Goal: Task Accomplishment & Management: Manage account settings

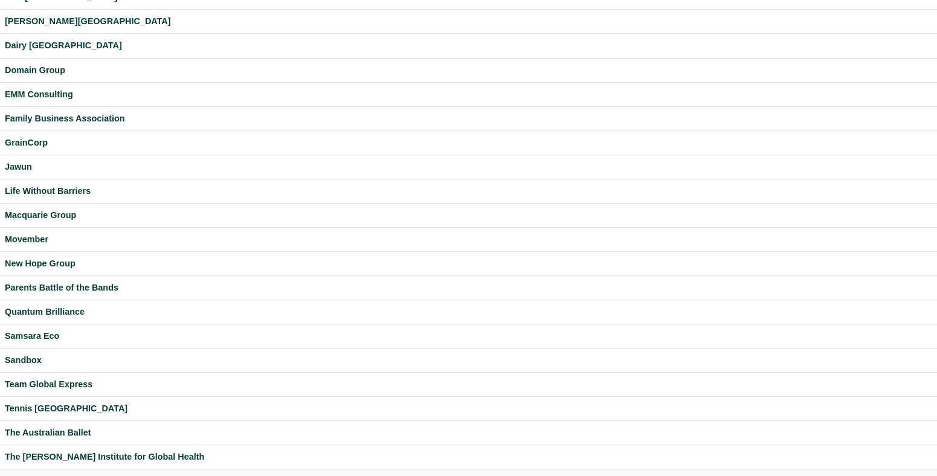
scroll to position [316, 0]
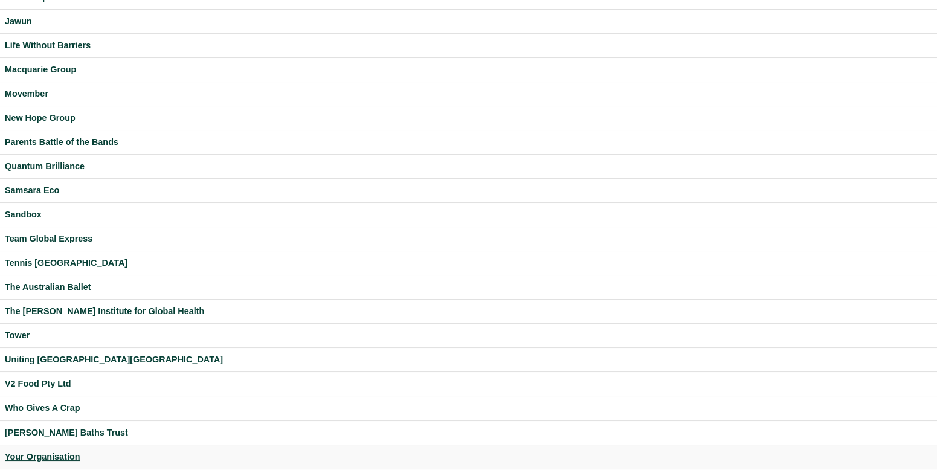
click at [66, 454] on div "Your Organisation" at bounding box center [468, 457] width 927 height 14
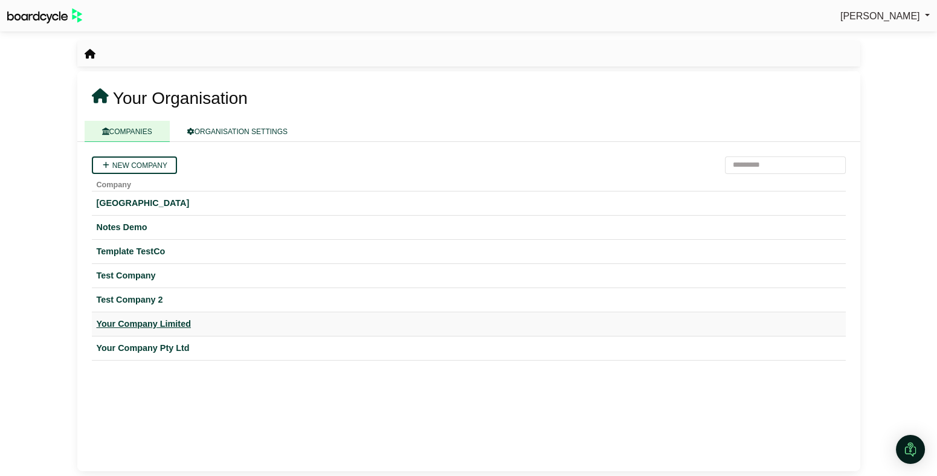
click at [174, 325] on div "Your Company Limited" at bounding box center [469, 324] width 744 height 14
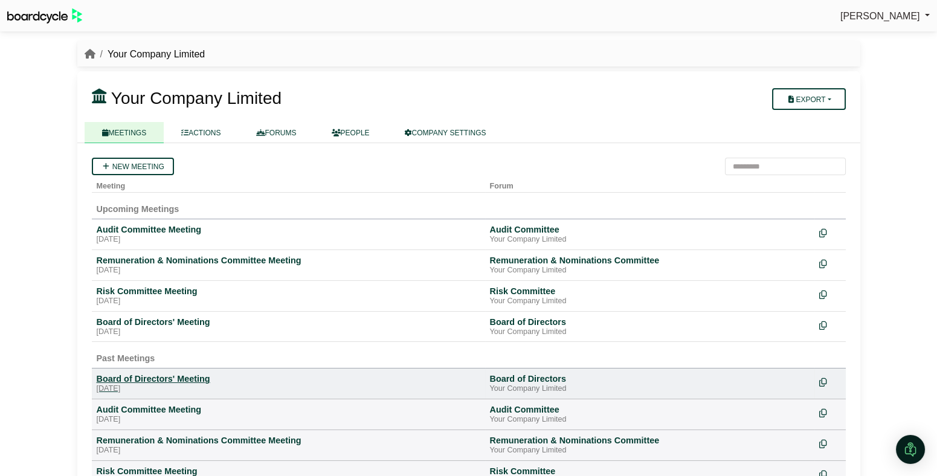
click at [169, 383] on div "Board of Directors' Meeting" at bounding box center [289, 378] width 384 height 11
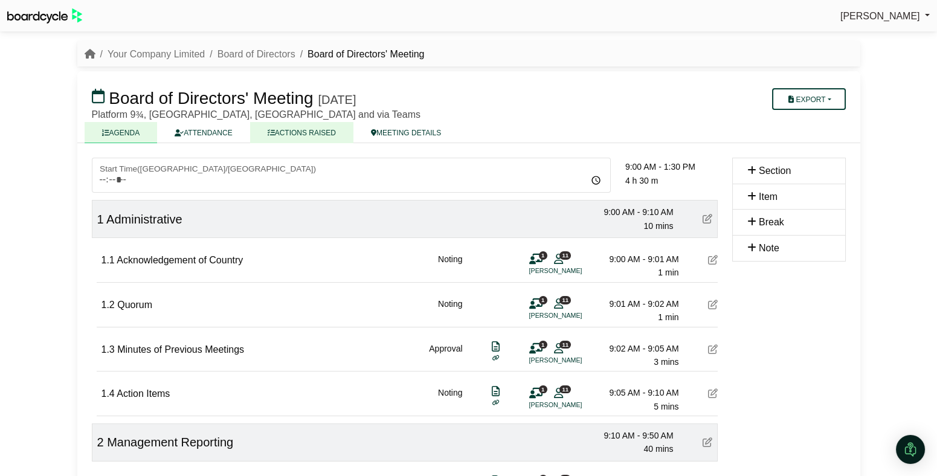
click at [291, 128] on link "ACTIONS RAISED" at bounding box center [301, 132] width 103 height 21
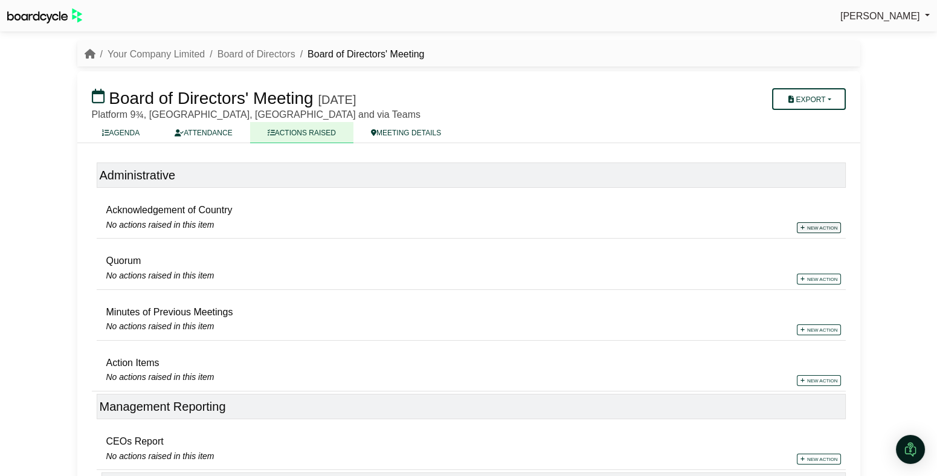
click at [820, 228] on link "New action" at bounding box center [819, 227] width 44 height 11
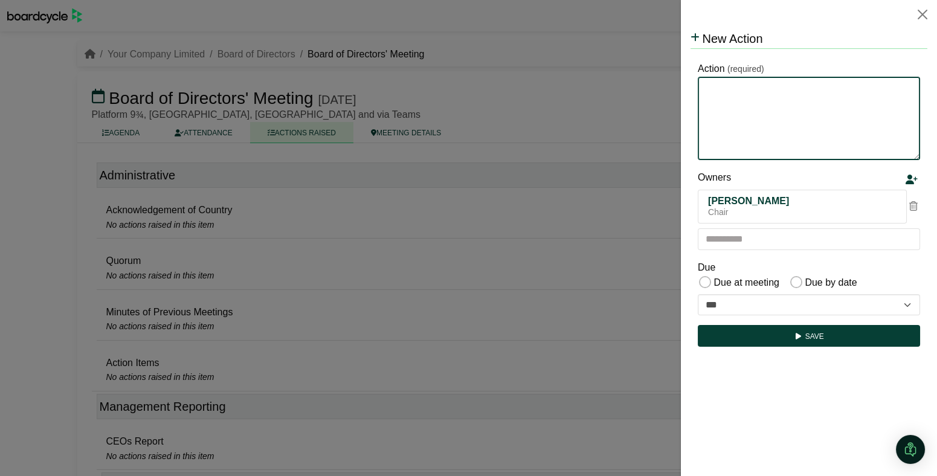
click at [742, 133] on textarea "Action" at bounding box center [809, 118] width 222 height 83
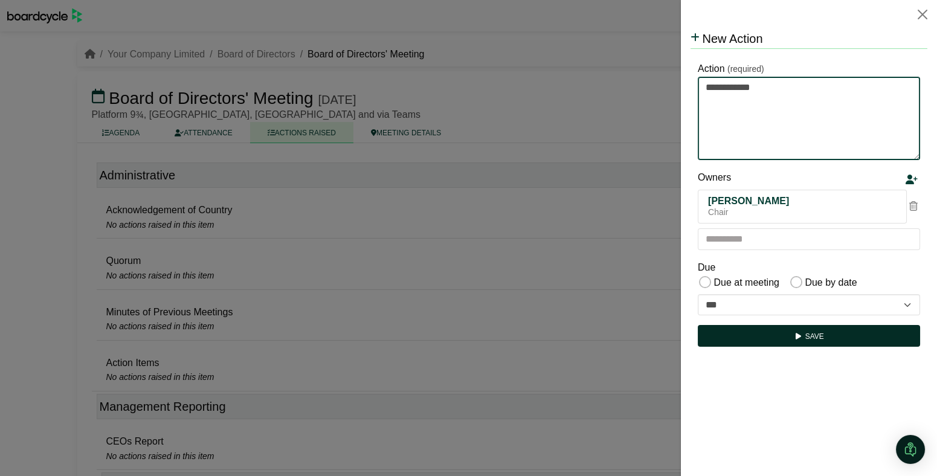
type textarea "**********"
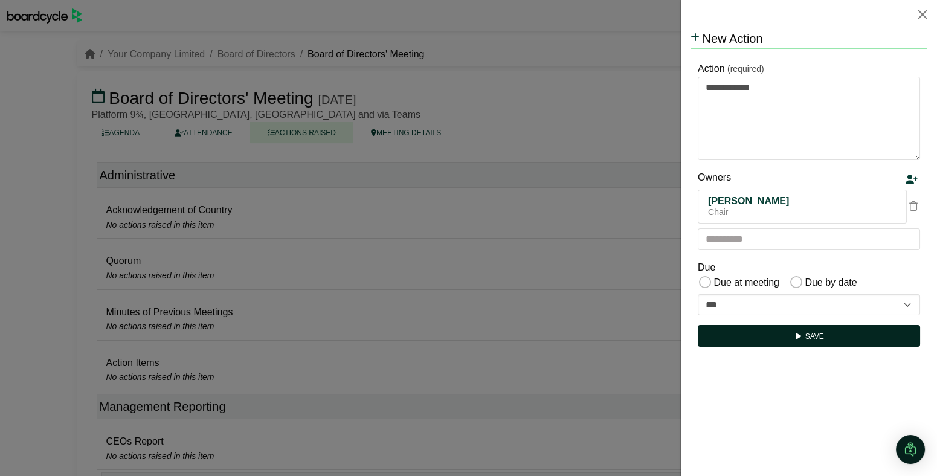
click at [812, 339] on button "Save" at bounding box center [809, 336] width 222 height 22
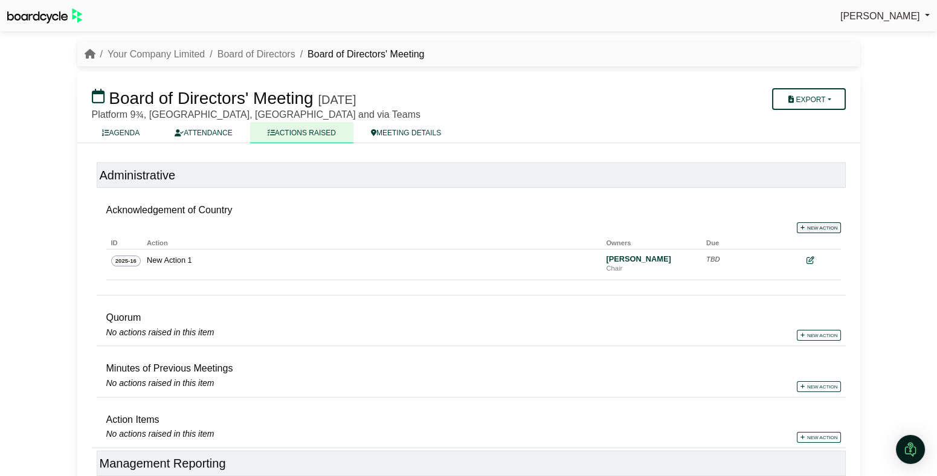
click at [825, 228] on link "New action" at bounding box center [819, 227] width 44 height 11
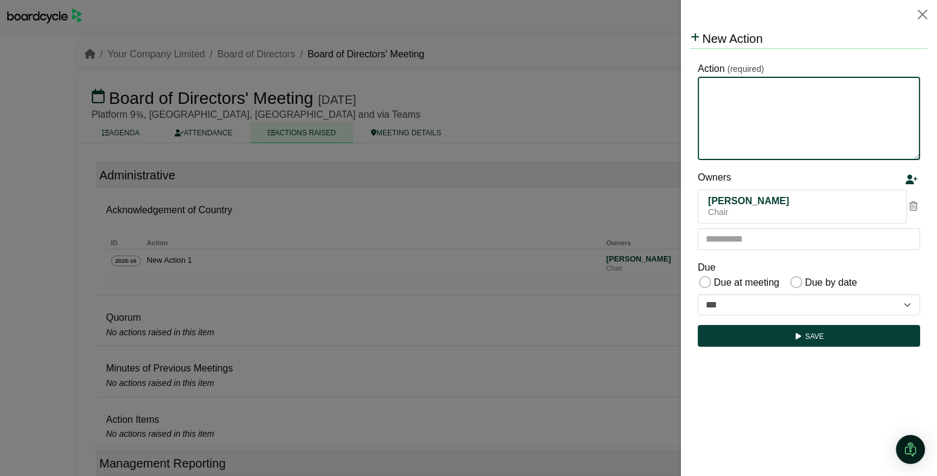
click at [786, 120] on textarea "Action" at bounding box center [809, 118] width 222 height 83
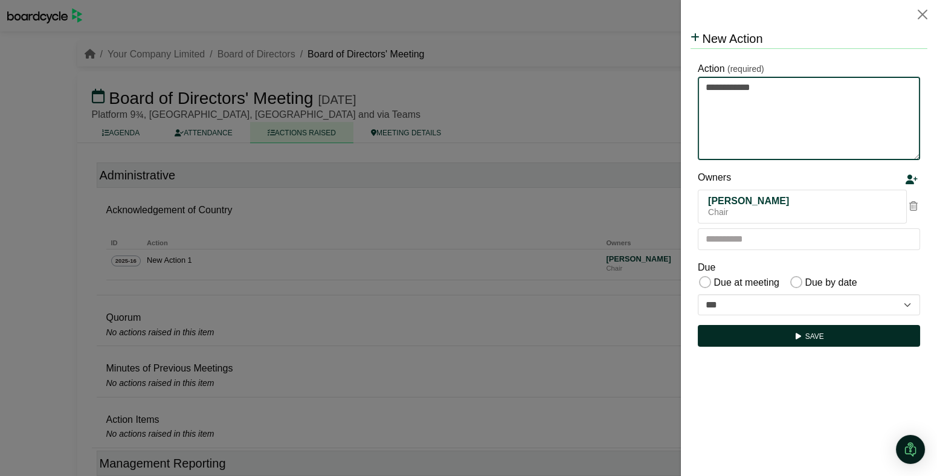
type textarea "**********"
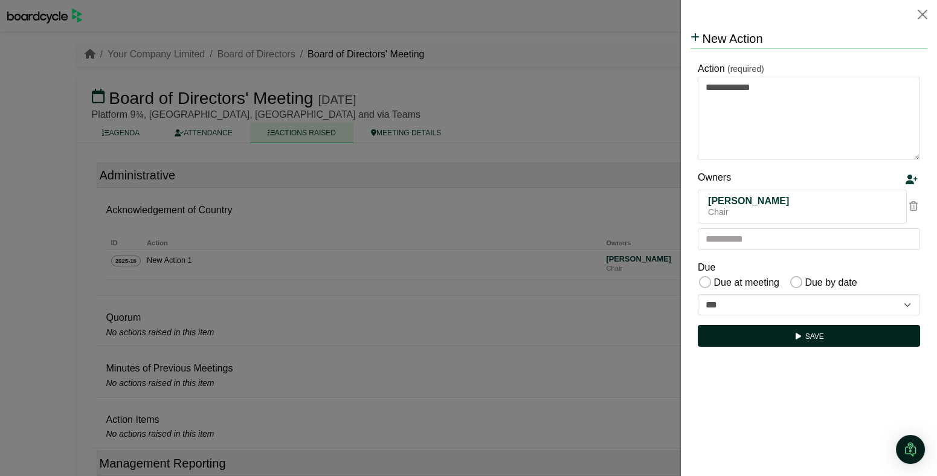
click at [813, 343] on button "Save" at bounding box center [809, 336] width 222 height 22
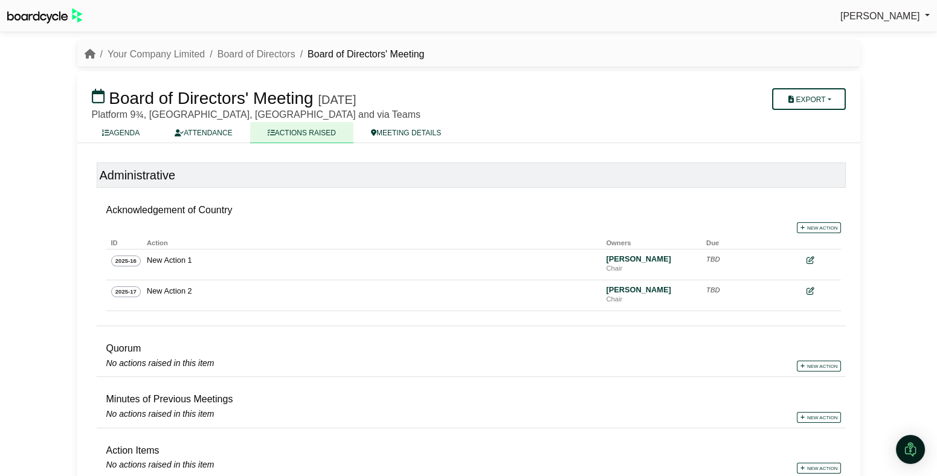
click at [888, 295] on div "Richard Conway Sign Out Your Company Limited Board of Directors Board of Direct…" at bounding box center [468, 238] width 937 height 476
click at [246, 54] on link "Board of Directors" at bounding box center [256, 54] width 78 height 10
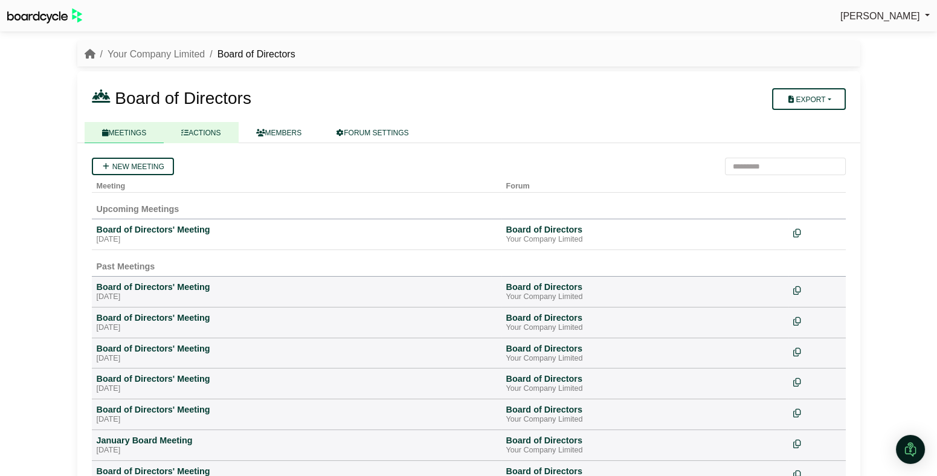
click at [203, 135] on link "ACTIONS" at bounding box center [201, 132] width 74 height 21
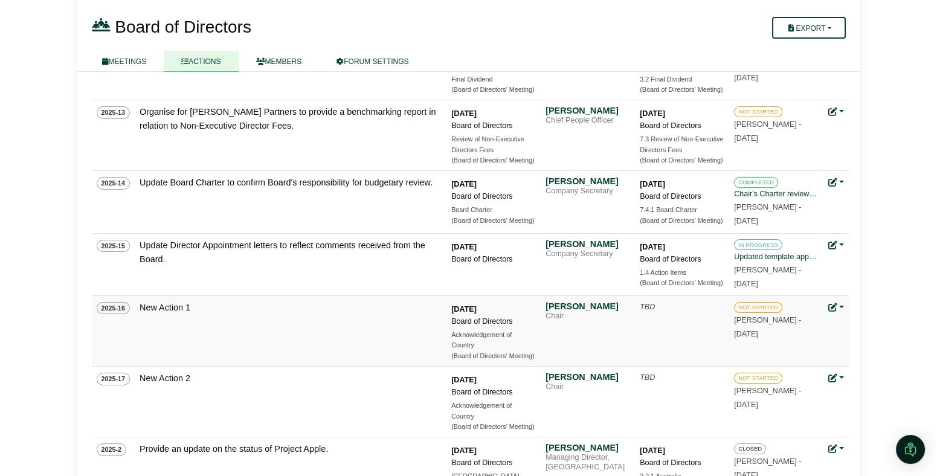
scroll to position [380, 0]
click at [844, 304] on td "Update status Edit action Archive action Delete action" at bounding box center [835, 330] width 25 height 71
click at [841, 306] on link at bounding box center [836, 307] width 16 height 10
click at [868, 394] on link "Delete action" at bounding box center [876, 393] width 97 height 23
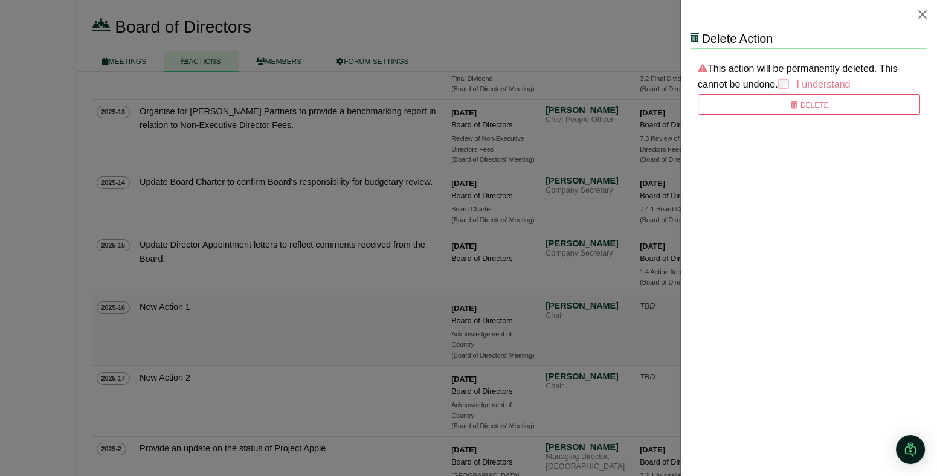
scroll to position [0, 0]
click at [795, 80] on div "I understand" at bounding box center [814, 85] width 72 height 16
click at [799, 106] on button "Delete" at bounding box center [809, 104] width 222 height 21
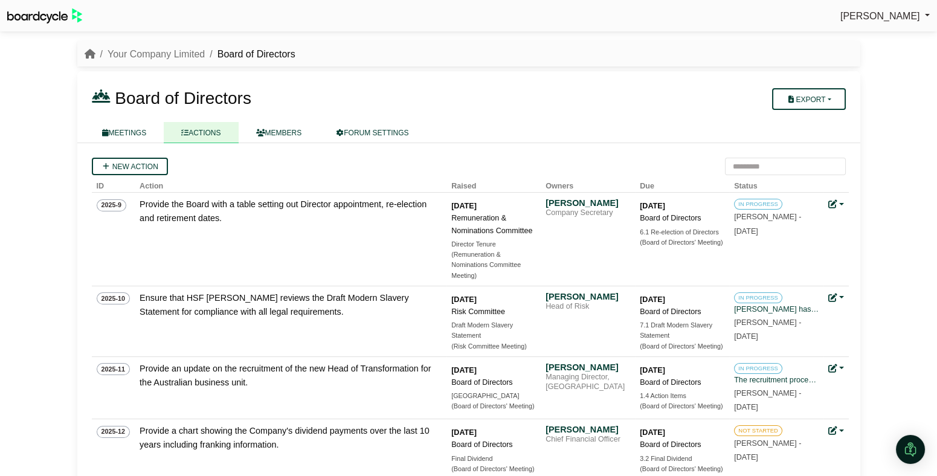
click at [163, 48] on li "Your Company Limited" at bounding box center [150, 55] width 110 height 16
click at [133, 132] on link "MEETINGS" at bounding box center [125, 132] width 80 height 21
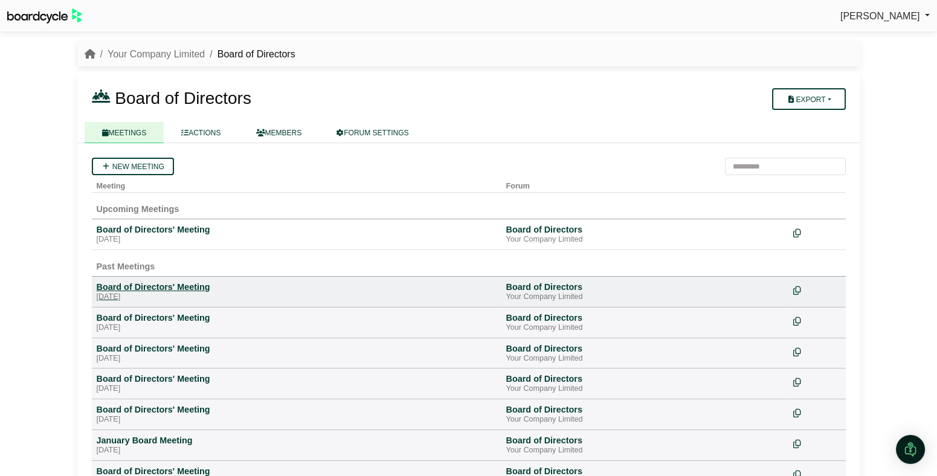
click at [182, 291] on div "Board of Directors' Meeting" at bounding box center [297, 286] width 400 height 11
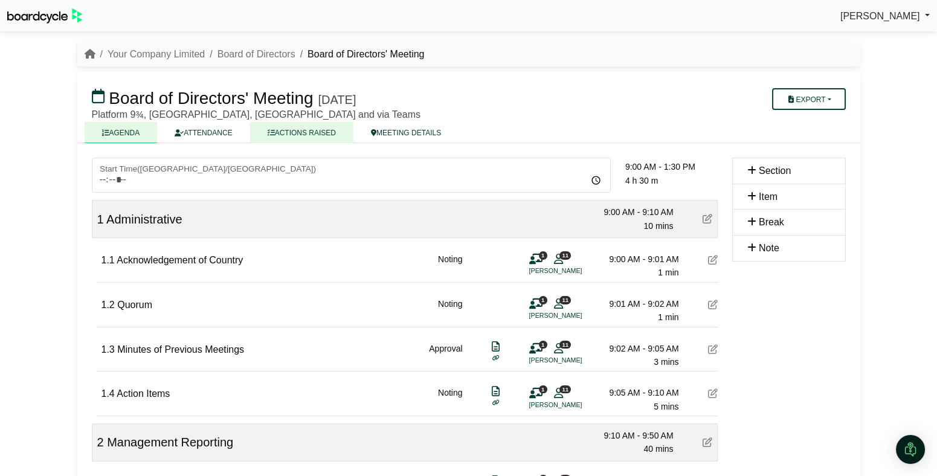
click at [300, 138] on link "ACTIONS RAISED" at bounding box center [301, 132] width 103 height 21
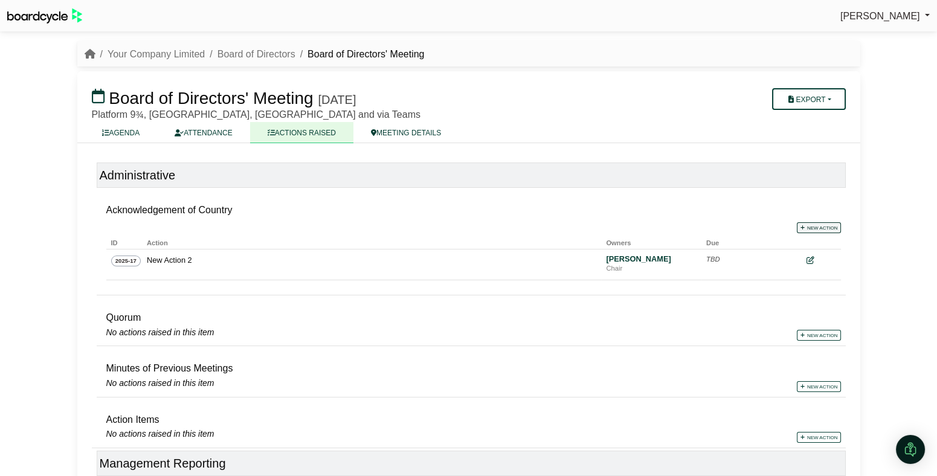
click at [818, 223] on link "New action" at bounding box center [819, 227] width 44 height 11
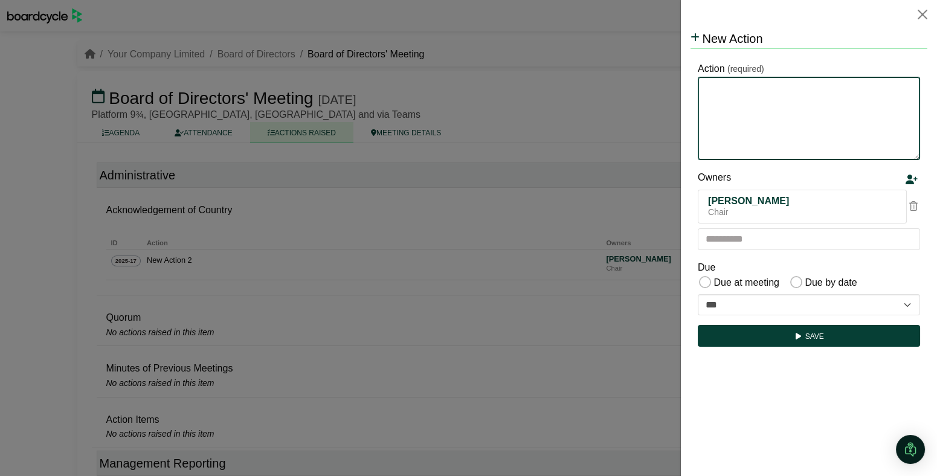
click at [720, 152] on textarea "Action" at bounding box center [809, 118] width 222 height 83
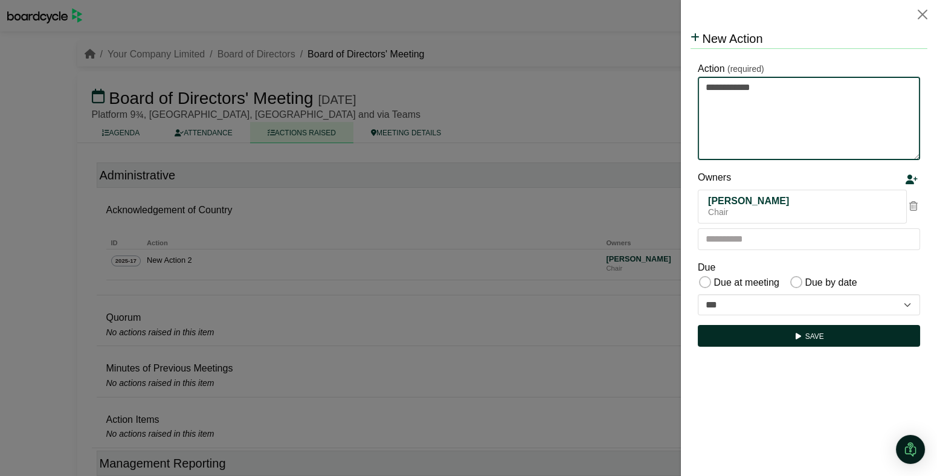
type textarea "**********"
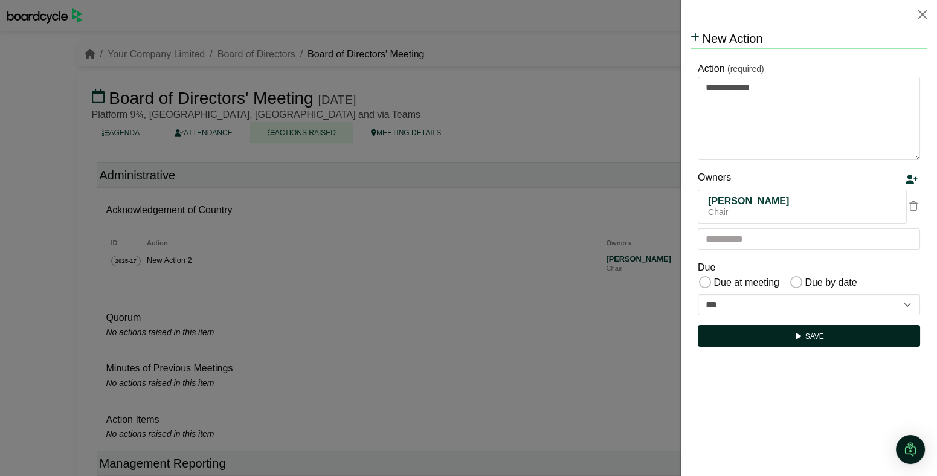
click at [817, 332] on button "Save" at bounding box center [809, 336] width 222 height 22
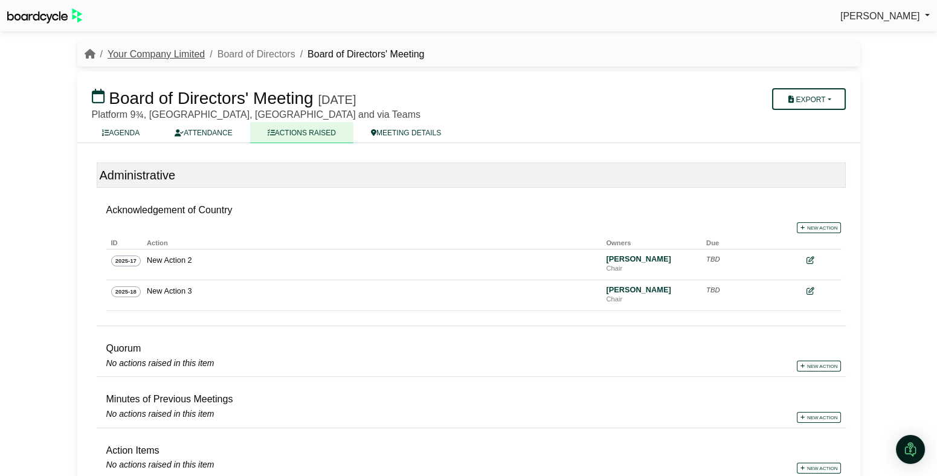
scroll to position [1, 0]
click at [231, 53] on link "Board of Directors" at bounding box center [256, 53] width 78 height 10
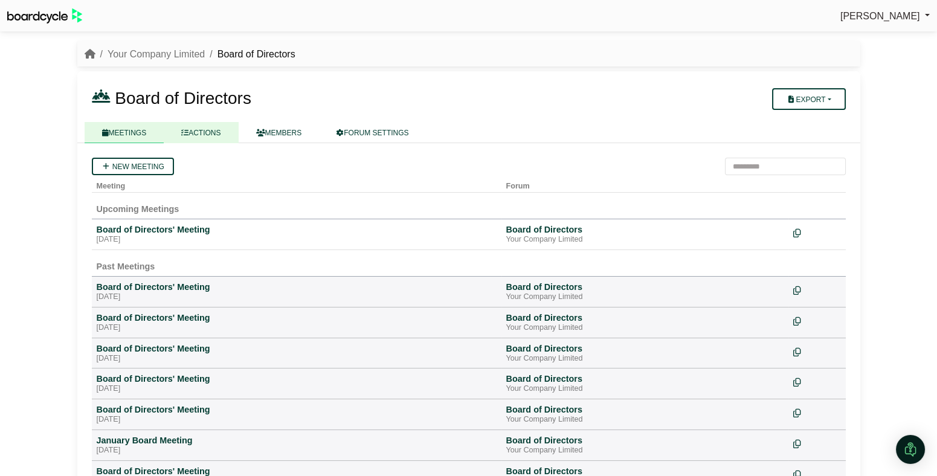
click at [205, 136] on link "ACTIONS" at bounding box center [201, 132] width 74 height 21
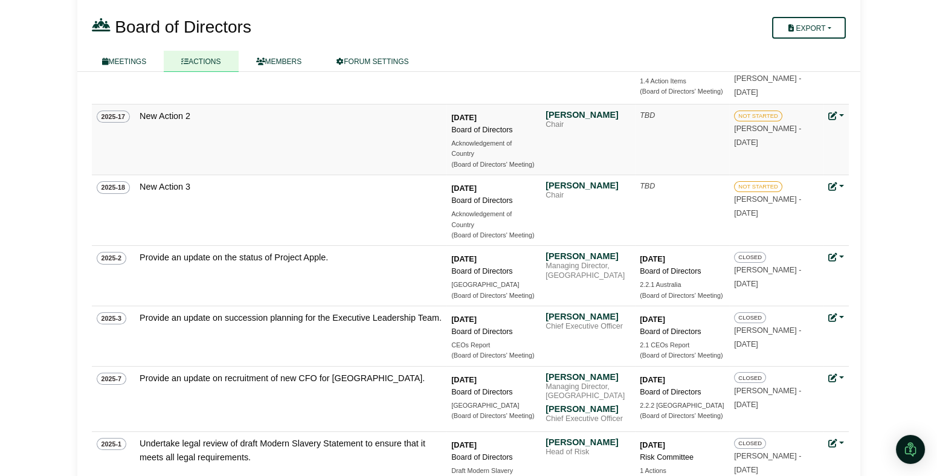
scroll to position [570, 0]
click at [840, 114] on link at bounding box center [836, 117] width 16 height 10
click at [861, 200] on link "Delete action" at bounding box center [876, 203] width 97 height 23
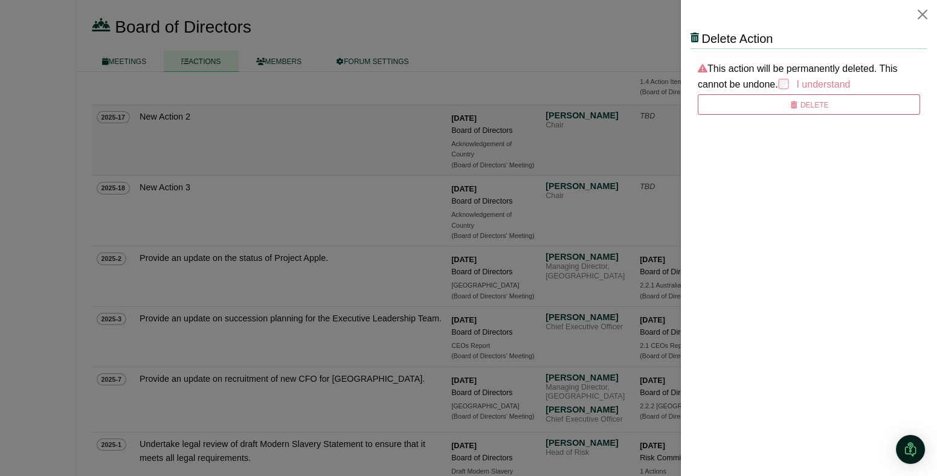
scroll to position [0, 0]
click at [820, 112] on button "Delete" at bounding box center [809, 104] width 222 height 21
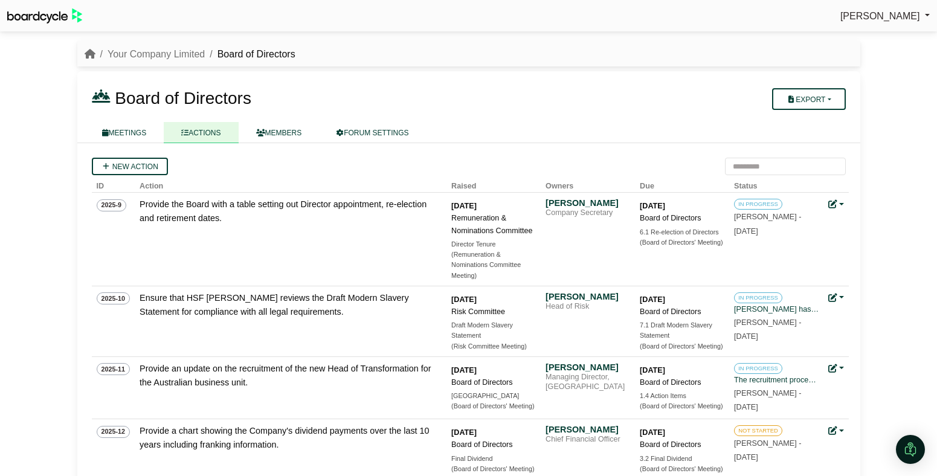
scroll to position [554, 0]
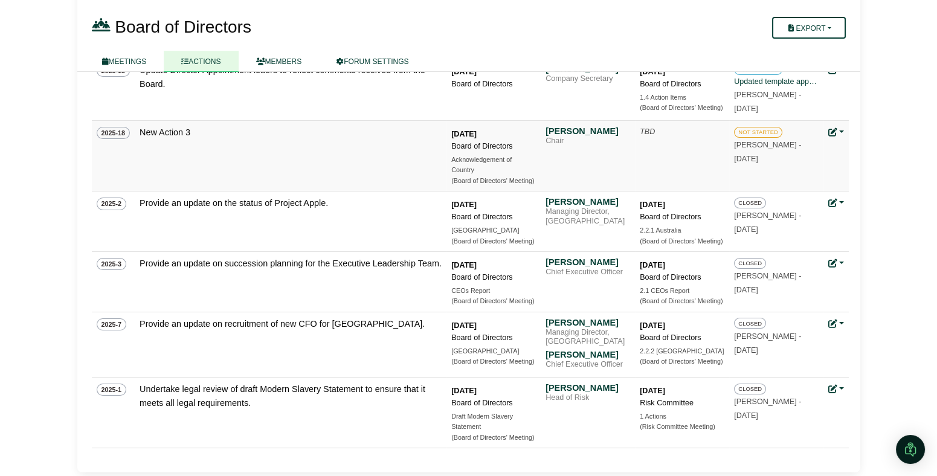
click at [840, 129] on link at bounding box center [836, 132] width 16 height 10
click at [860, 214] on link "Delete action" at bounding box center [876, 219] width 97 height 23
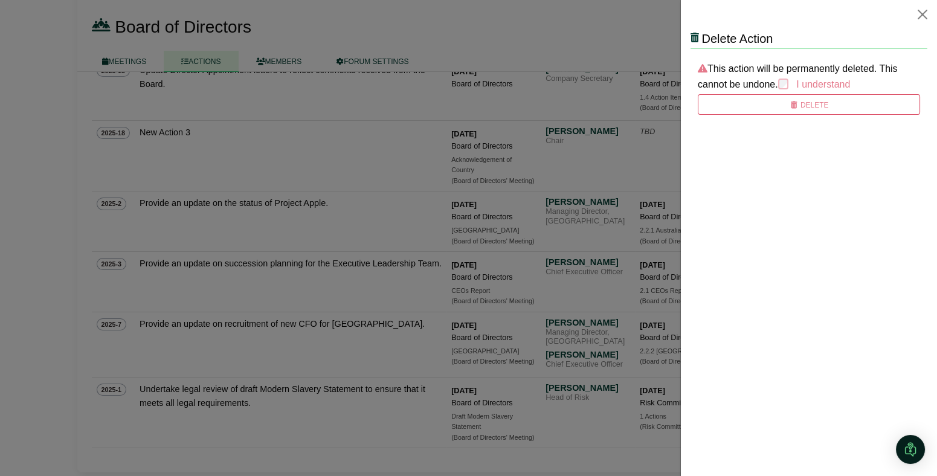
scroll to position [0, 0]
click at [815, 108] on button "Delete" at bounding box center [809, 104] width 222 height 21
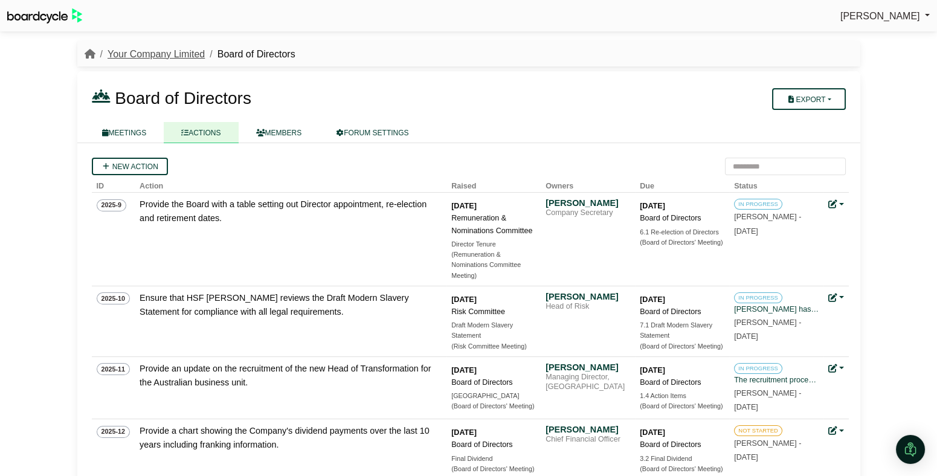
click at [153, 56] on link "Your Company Limited" at bounding box center [156, 54] width 97 height 10
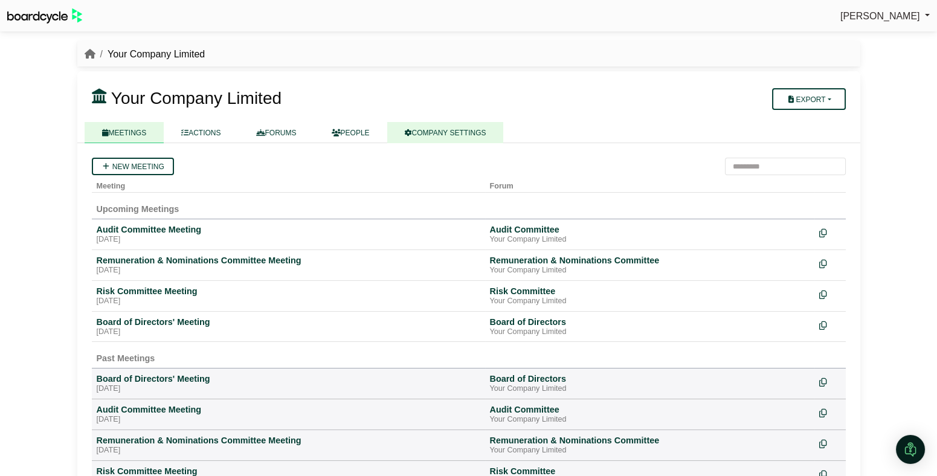
click at [470, 136] on link "COMPANY SETTINGS" at bounding box center [445, 132] width 117 height 21
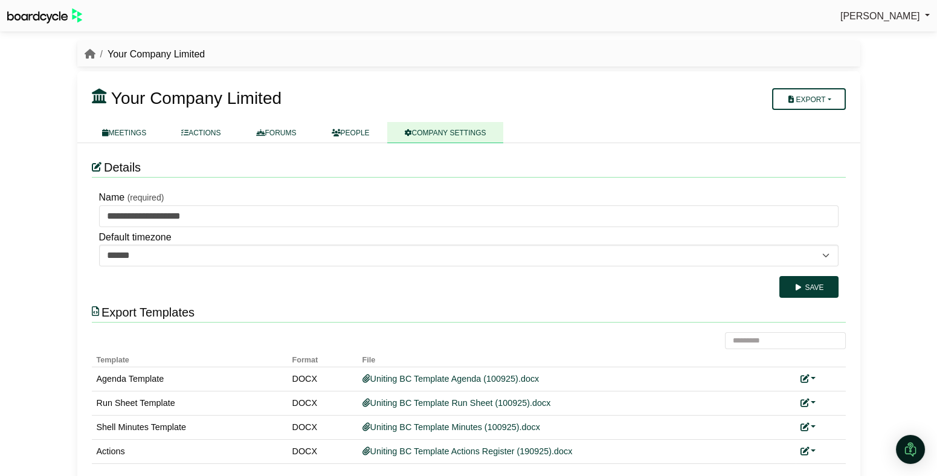
scroll to position [16, 0]
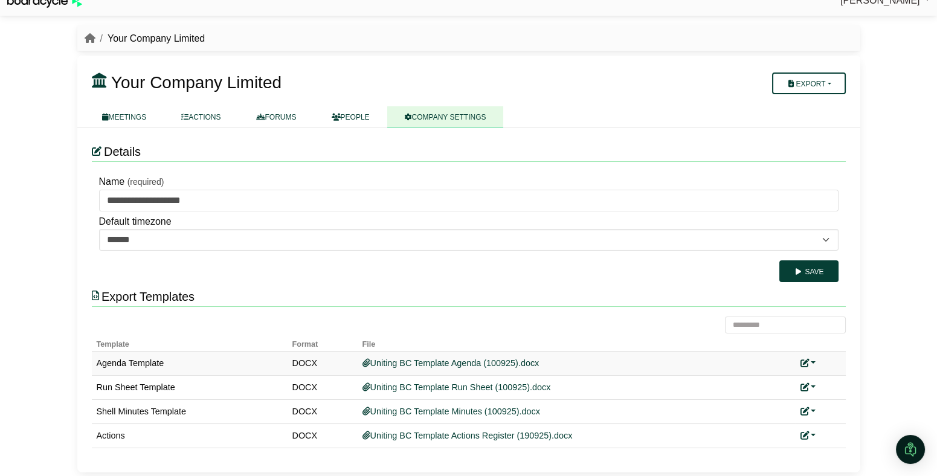
click at [812, 359] on link at bounding box center [808, 363] width 16 height 10
drag, startPoint x: 837, startPoint y: 399, endPoint x: 827, endPoint y: 387, distance: 15.9
click at [837, 399] on button "Remove custom template" at bounding box center [861, 403] width 123 height 23
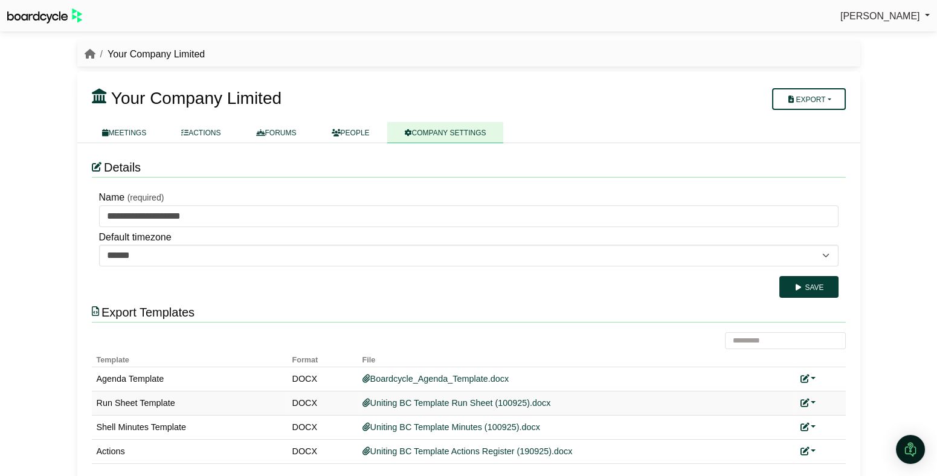
click at [814, 399] on link at bounding box center [808, 403] width 16 height 10
click at [837, 438] on button "Remove custom template" at bounding box center [861, 443] width 123 height 23
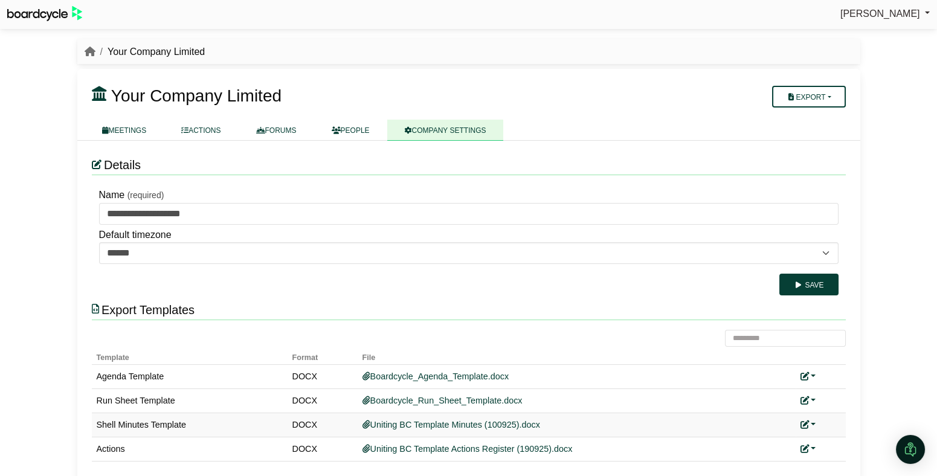
click at [814, 422] on link at bounding box center [808, 425] width 16 height 10
click at [847, 406] on button "Remove custom template" at bounding box center [861, 407] width 123 height 23
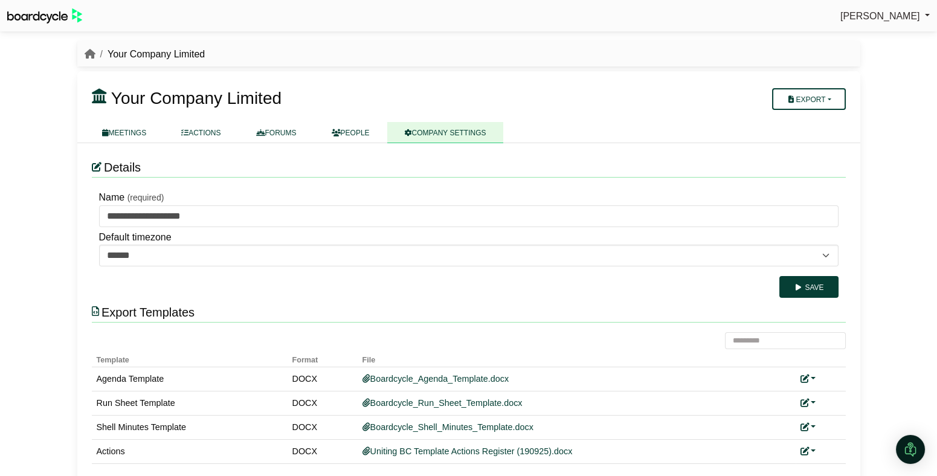
click at [813, 449] on link at bounding box center [808, 451] width 16 height 10
click at [833, 434] on button "Remove custom template" at bounding box center [861, 433] width 123 height 23
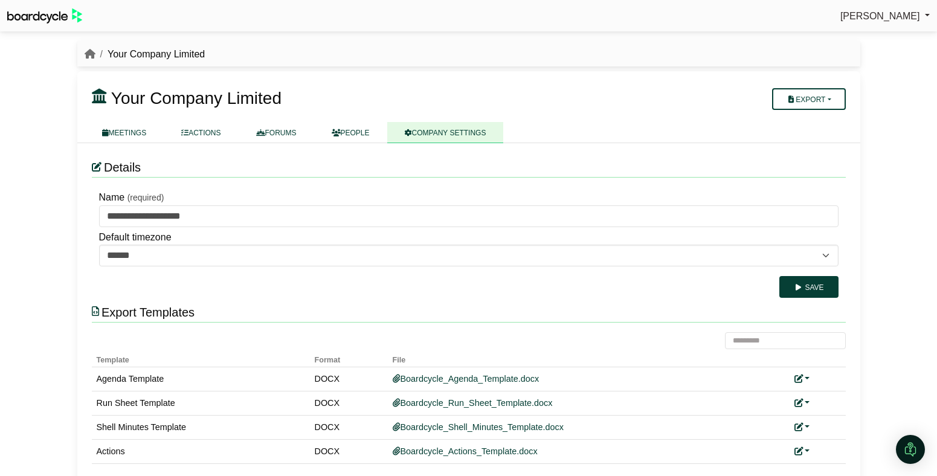
scroll to position [16, 0]
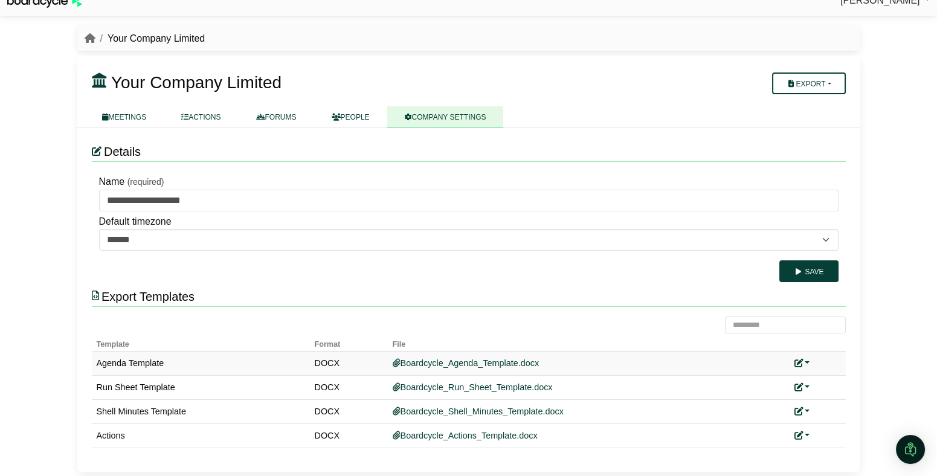
click at [809, 362] on link at bounding box center [802, 363] width 16 height 10
click at [824, 376] on link "Add custom template" at bounding box center [847, 380] width 107 height 23
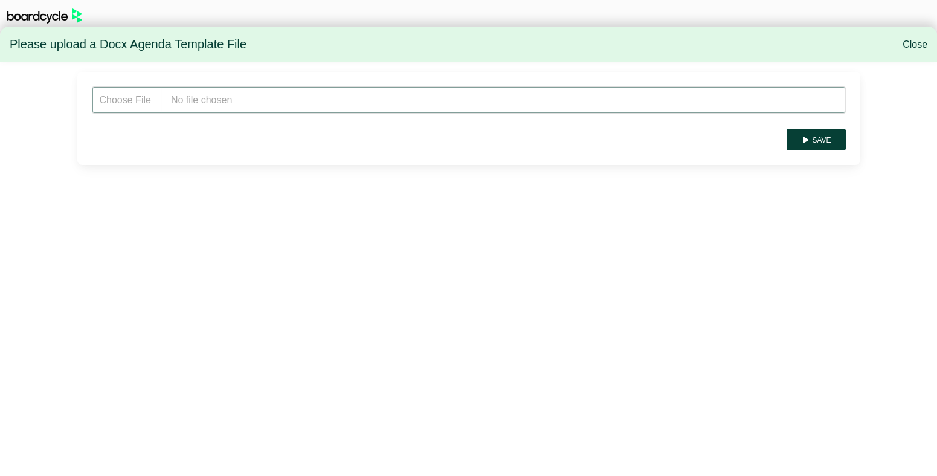
click at [226, 101] on input "file" at bounding box center [469, 99] width 754 height 27
type input "**********"
click at [836, 139] on button "Save" at bounding box center [815, 140] width 59 height 22
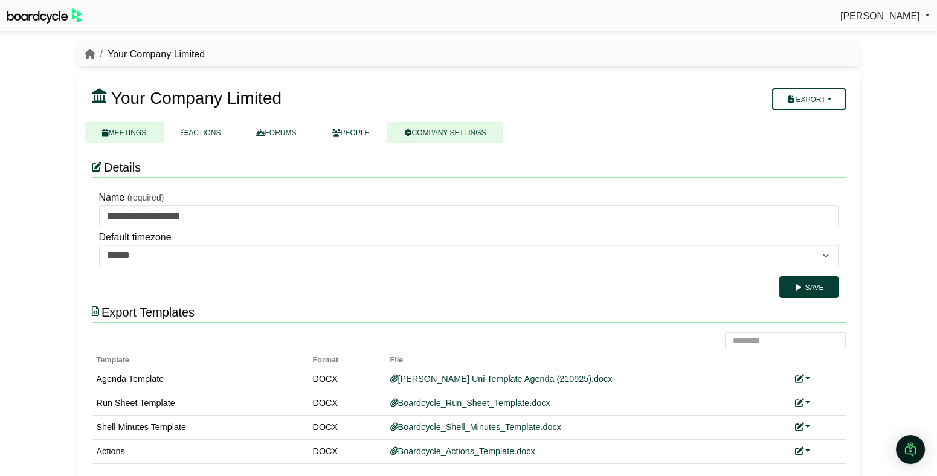
click at [122, 130] on link "MEETINGS" at bounding box center [125, 132] width 80 height 21
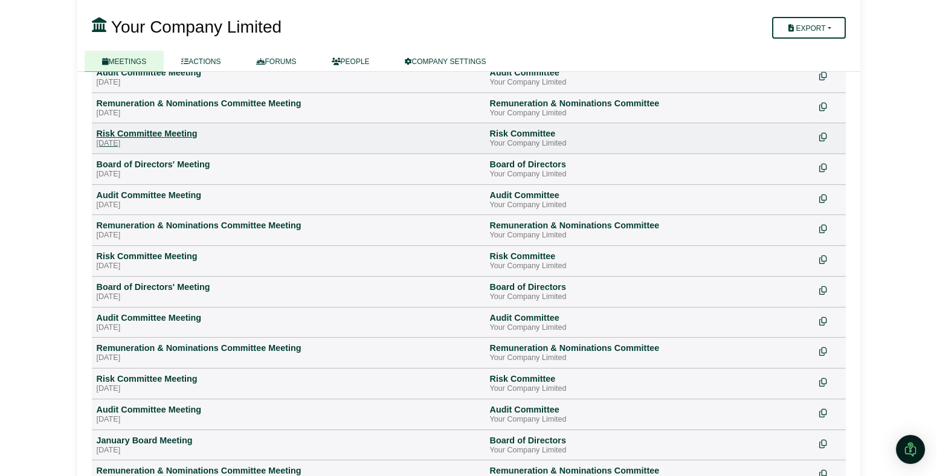
scroll to position [655, 0]
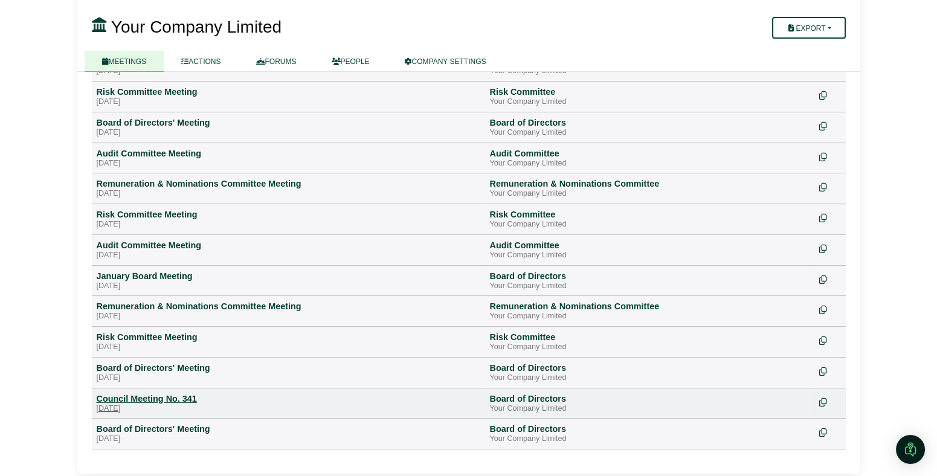
click at [184, 397] on div "Council Meeting No. 341" at bounding box center [289, 398] width 384 height 11
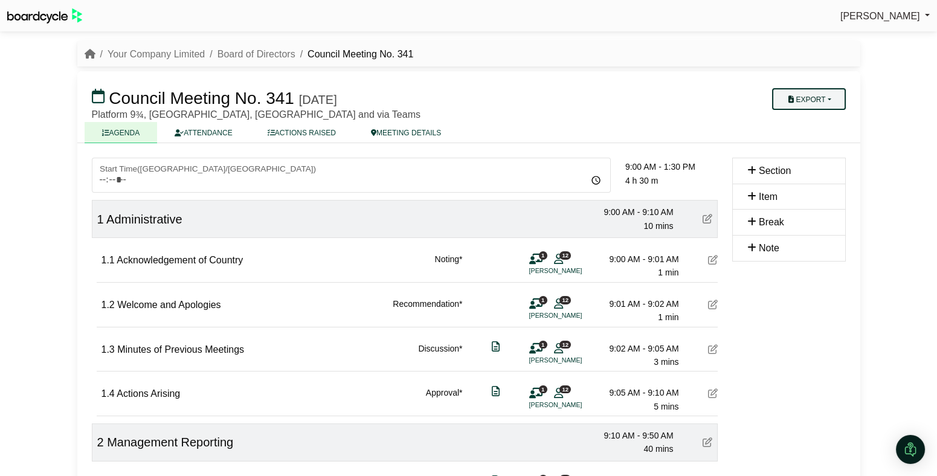
click at [827, 95] on button "Export" at bounding box center [808, 99] width 73 height 22
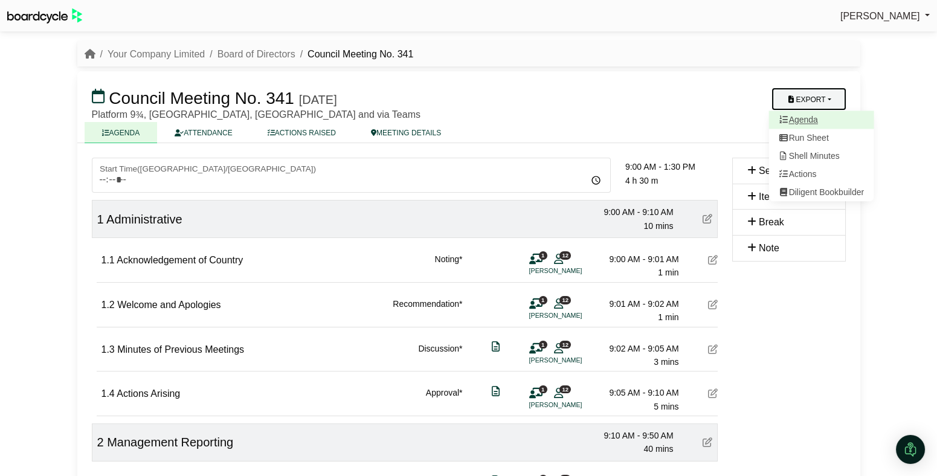
click at [826, 114] on link "Agenda" at bounding box center [820, 120] width 105 height 18
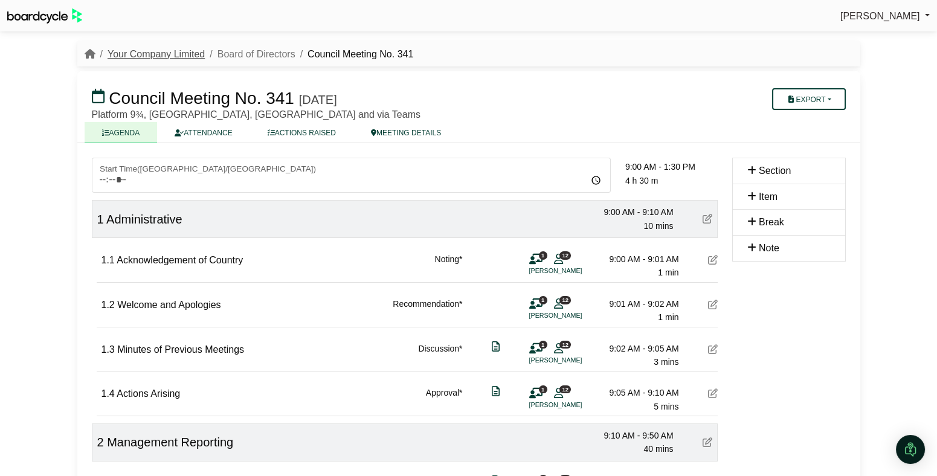
click at [160, 53] on link "Your Company Limited" at bounding box center [156, 54] width 97 height 10
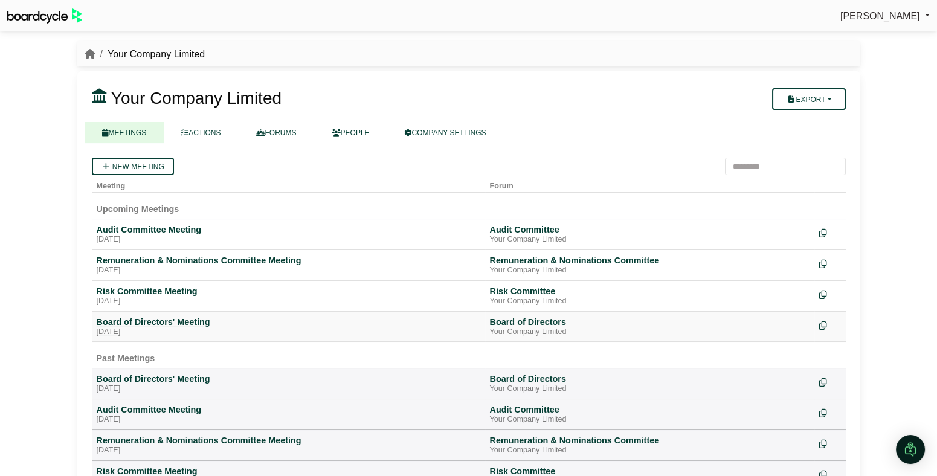
drag, startPoint x: 190, startPoint y: 325, endPoint x: 204, endPoint y: 329, distance: 14.5
click at [189, 325] on div "Board of Directors' Meeting" at bounding box center [289, 321] width 384 height 11
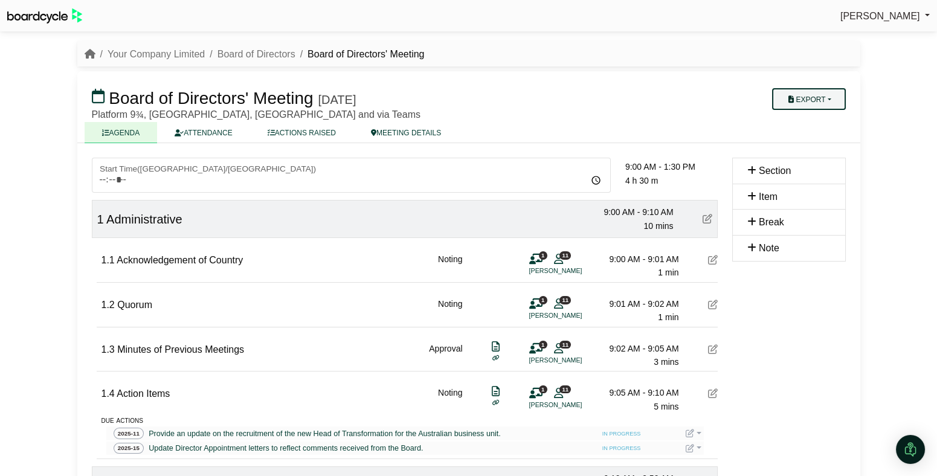
click at [821, 101] on button "Export" at bounding box center [808, 99] width 73 height 22
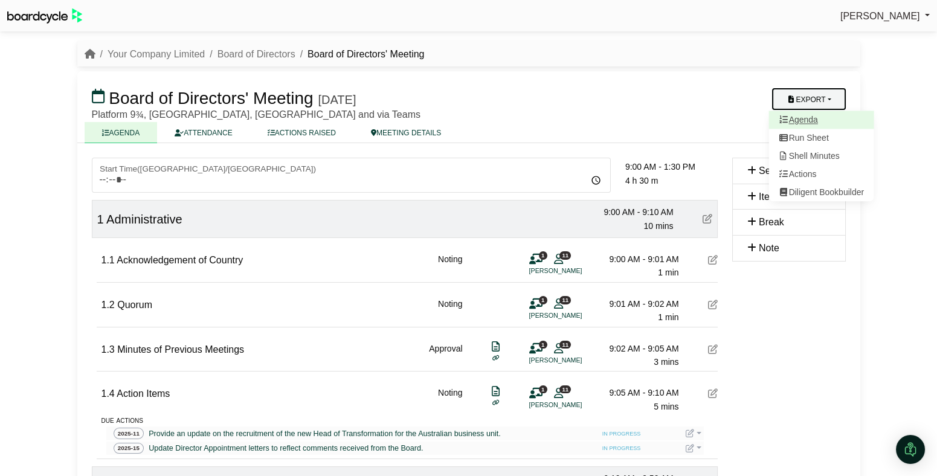
click at [810, 118] on link "Agenda" at bounding box center [820, 120] width 105 height 18
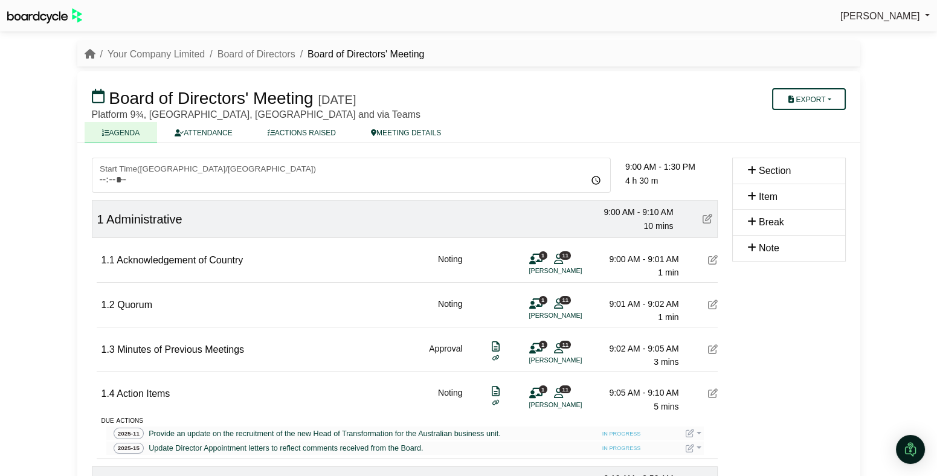
click at [646, 121] on div "Board of Directors' Meeting Friday, 26 September 2025 Export Agenda Run Sheet S…" at bounding box center [468, 107] width 783 height 72
click at [129, 56] on link "Your Company Limited" at bounding box center [156, 54] width 97 height 10
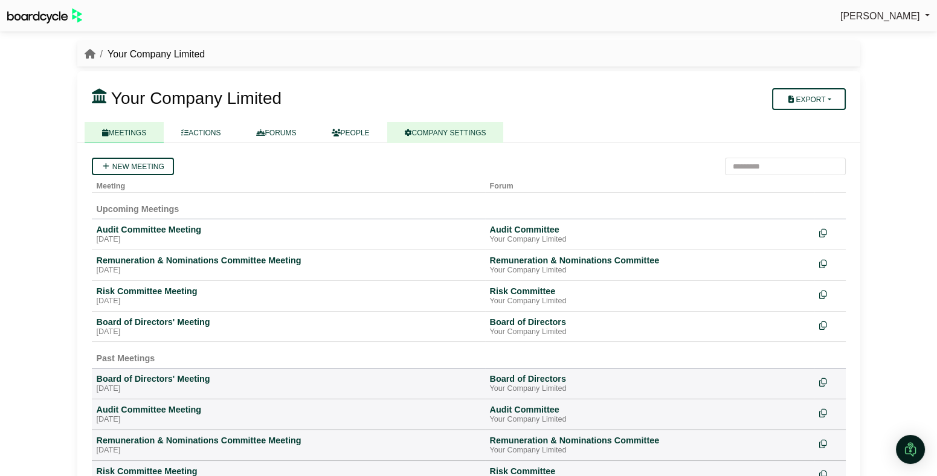
click at [467, 133] on link "COMPANY SETTINGS" at bounding box center [445, 132] width 117 height 21
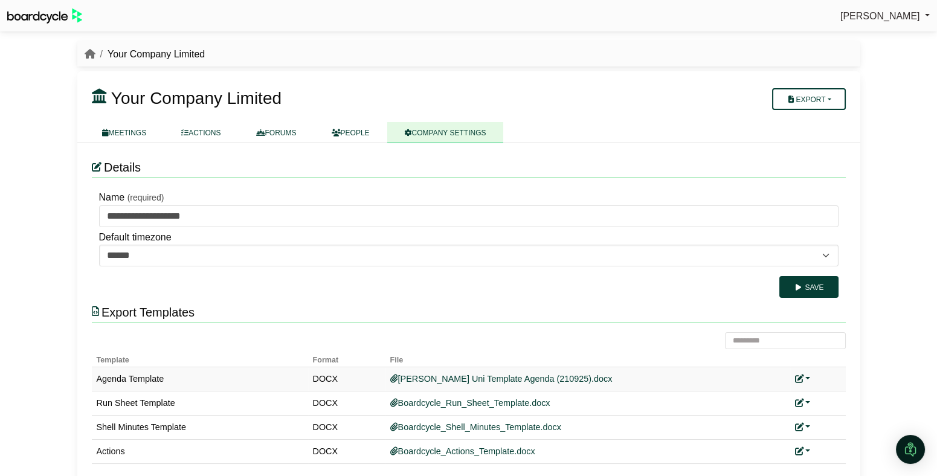
click at [809, 377] on link at bounding box center [803, 379] width 16 height 10
click at [840, 397] on link "Replace custom template" at bounding box center [856, 396] width 123 height 23
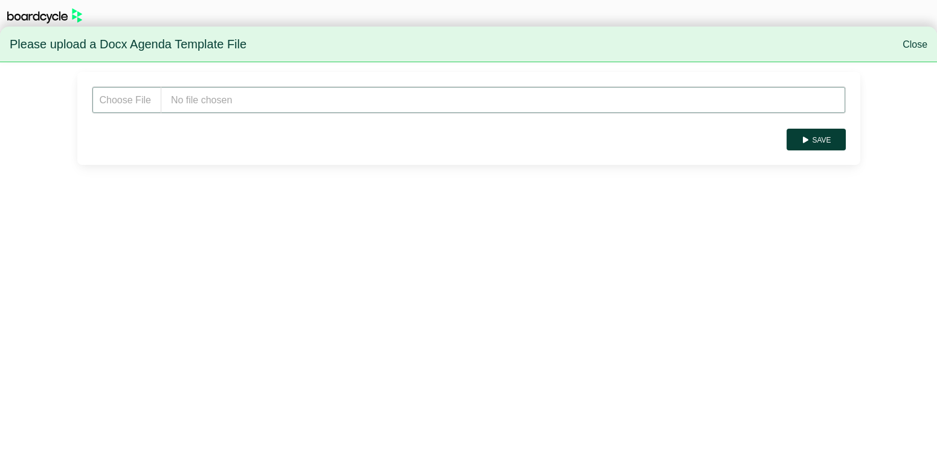
click at [361, 101] on input "file" at bounding box center [469, 99] width 754 height 27
click at [183, 92] on input "file" at bounding box center [469, 99] width 754 height 27
type input "**********"
click at [838, 143] on button "Save" at bounding box center [815, 140] width 59 height 22
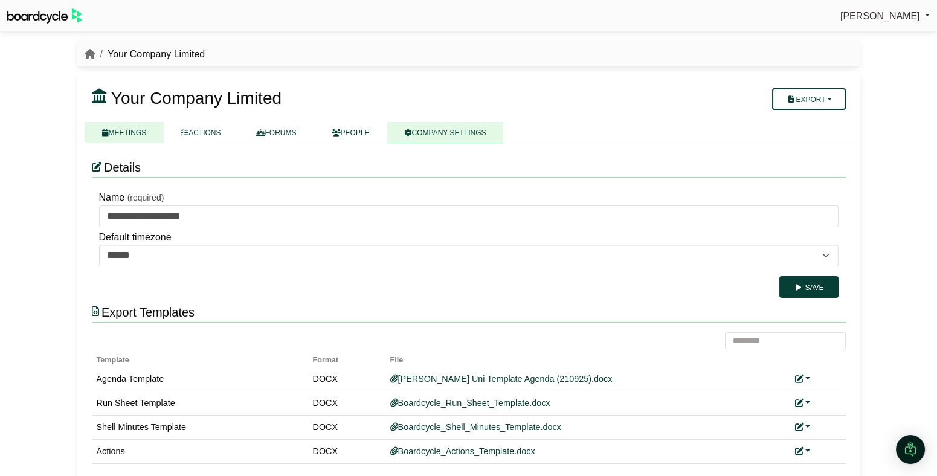
click at [113, 128] on link "MEETINGS" at bounding box center [125, 132] width 80 height 21
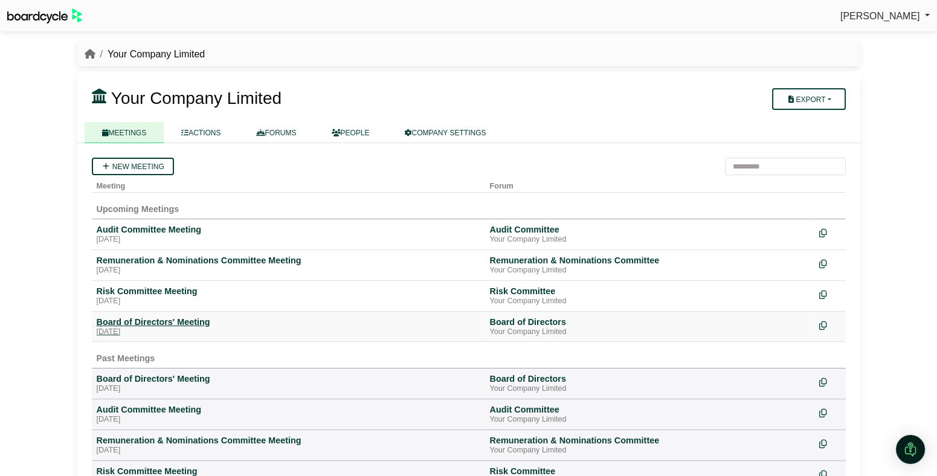
scroll to position [2, 0]
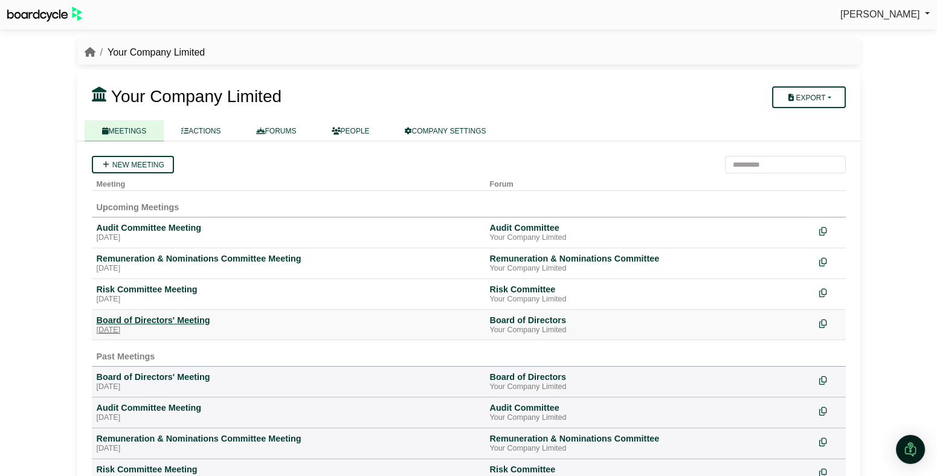
click at [142, 318] on div "Board of Directors' Meeting" at bounding box center [289, 320] width 384 height 11
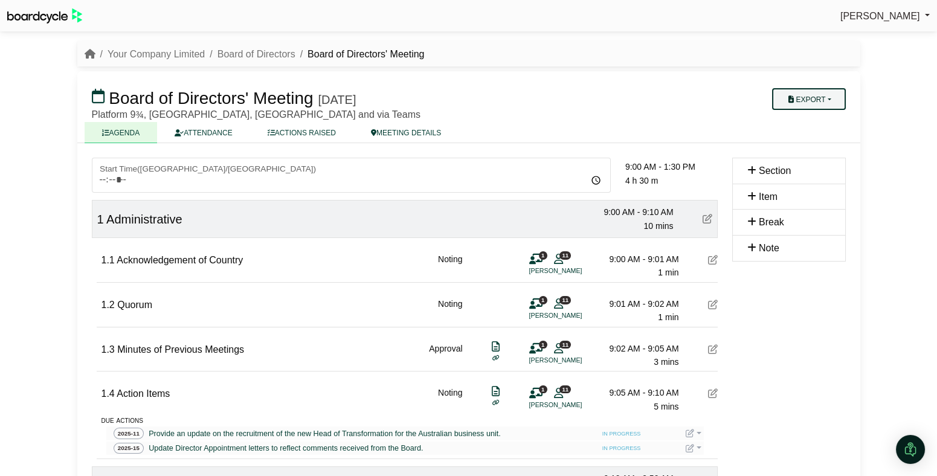
click at [835, 100] on button "Export" at bounding box center [808, 99] width 73 height 22
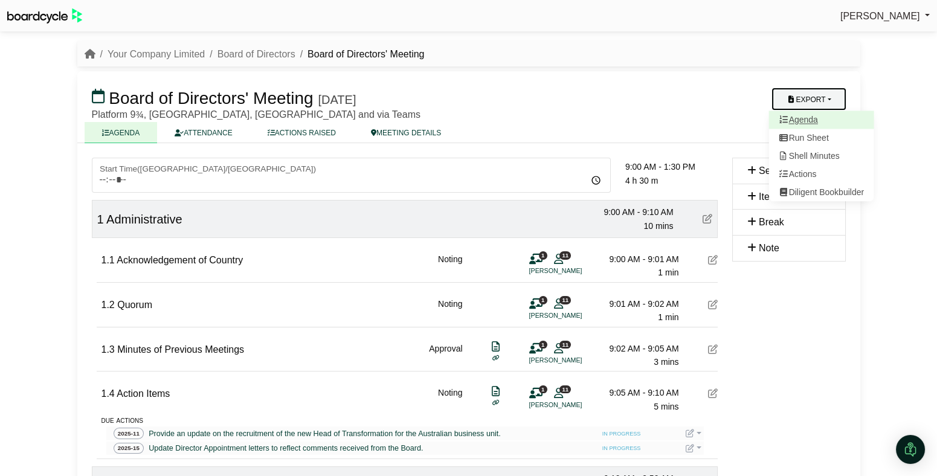
click at [815, 120] on link "Agenda" at bounding box center [820, 120] width 105 height 18
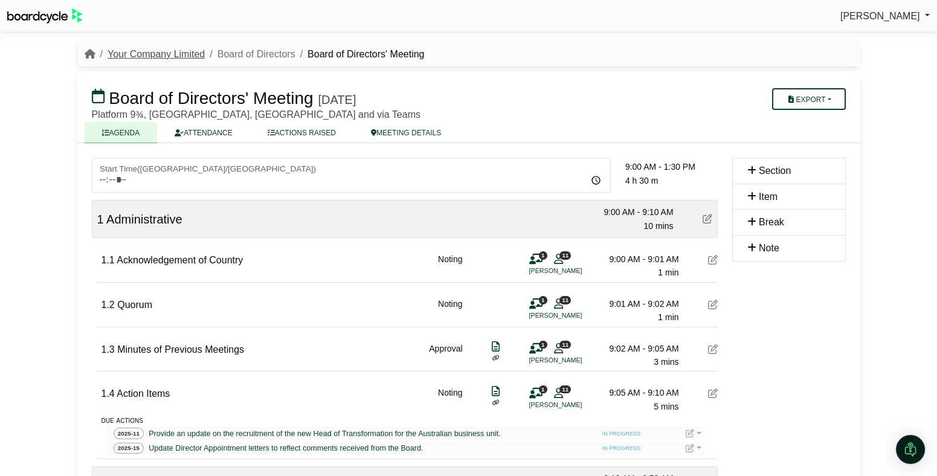
click at [159, 53] on link "Your Company Limited" at bounding box center [156, 54] width 97 height 10
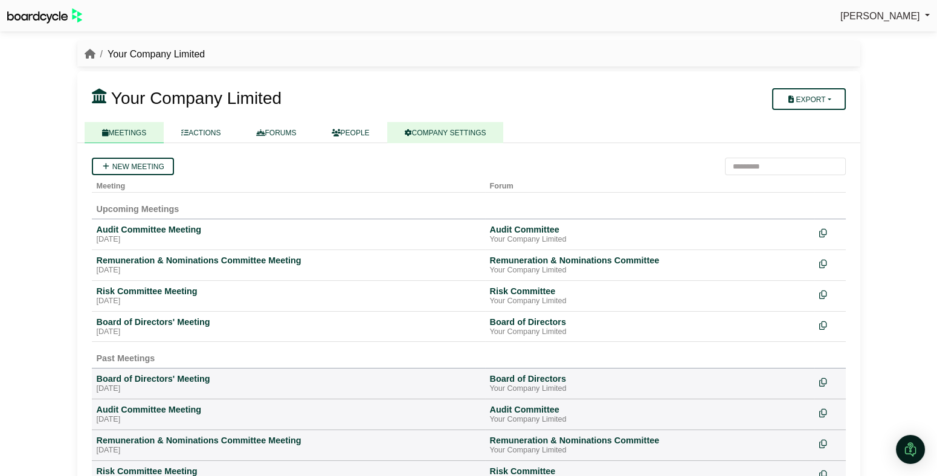
click at [460, 136] on link "COMPANY SETTINGS" at bounding box center [445, 132] width 117 height 21
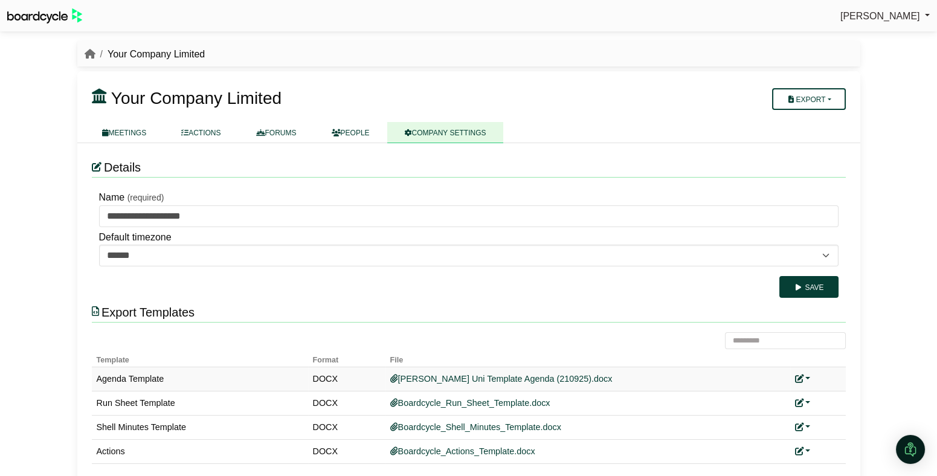
click at [806, 376] on link at bounding box center [803, 379] width 16 height 10
click at [834, 399] on link "Replace custom template" at bounding box center [856, 396] width 123 height 23
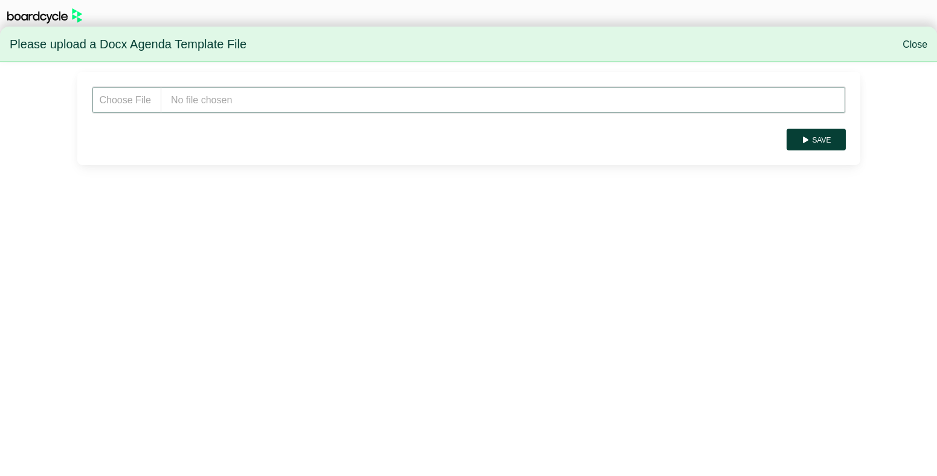
click at [240, 102] on input "file" at bounding box center [469, 99] width 754 height 27
click at [265, 104] on input "file" at bounding box center [469, 99] width 754 height 27
type input "**********"
click at [821, 137] on button "Save" at bounding box center [815, 140] width 59 height 22
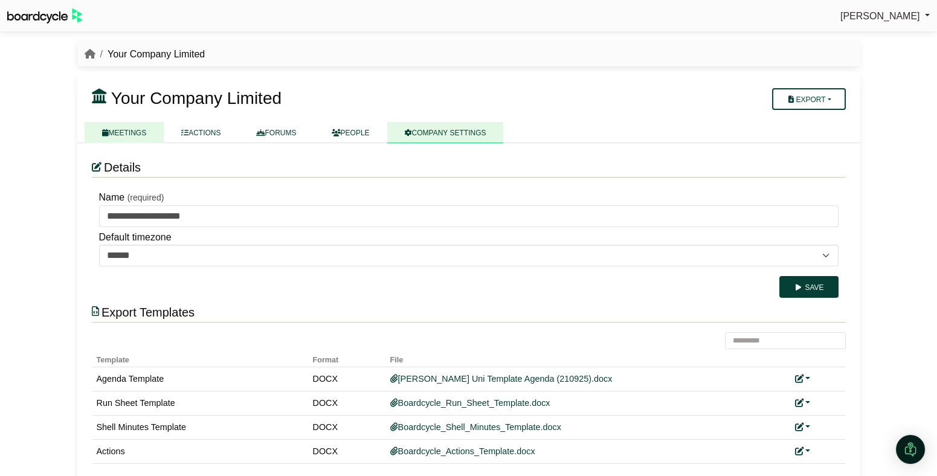
click at [127, 124] on link "MEETINGS" at bounding box center [125, 132] width 80 height 21
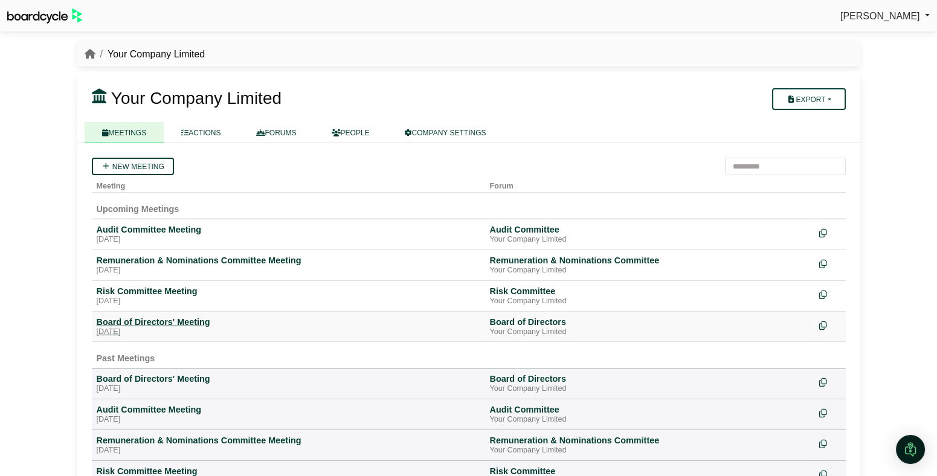
click at [118, 324] on div "Board of Directors' Meeting" at bounding box center [289, 321] width 384 height 11
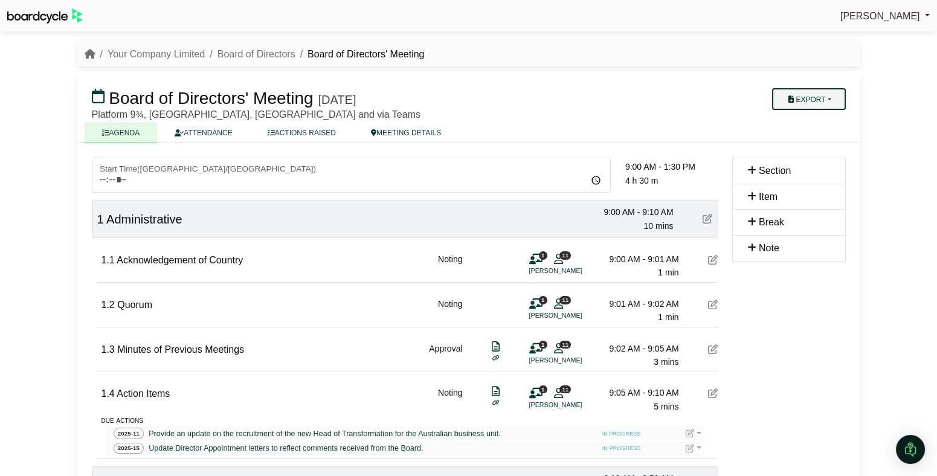
click at [810, 98] on button "Export" at bounding box center [808, 99] width 73 height 22
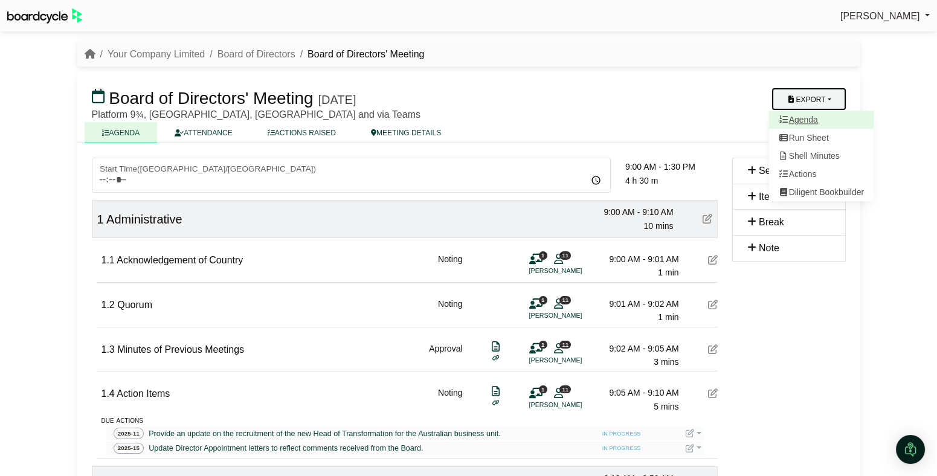
click at [824, 116] on link "Agenda" at bounding box center [820, 120] width 105 height 18
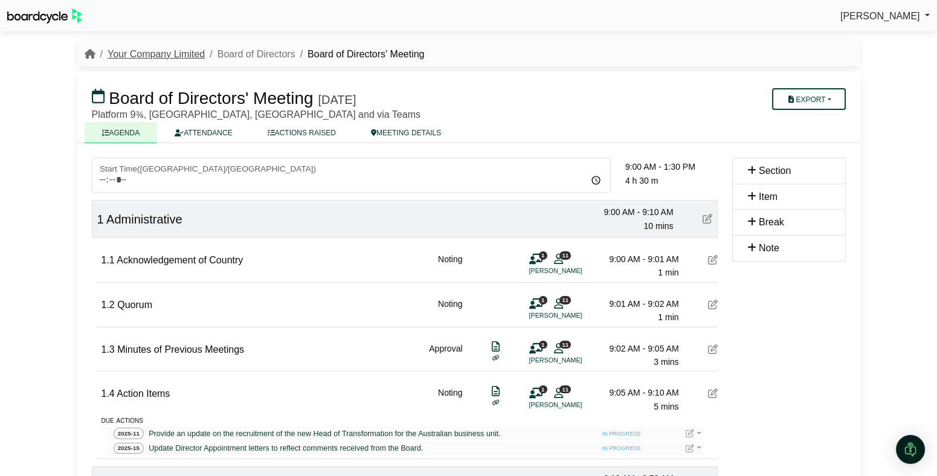
click at [170, 54] on link "Your Company Limited" at bounding box center [156, 54] width 97 height 10
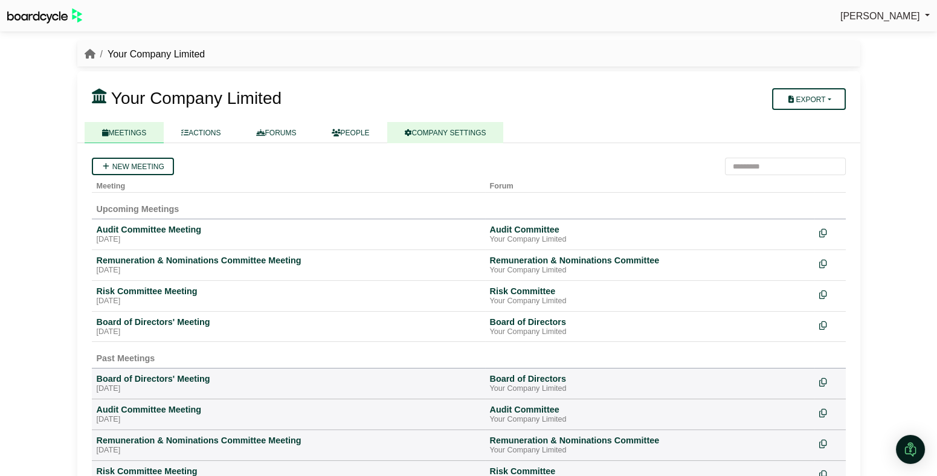
click at [431, 131] on link "COMPANY SETTINGS" at bounding box center [445, 132] width 117 height 21
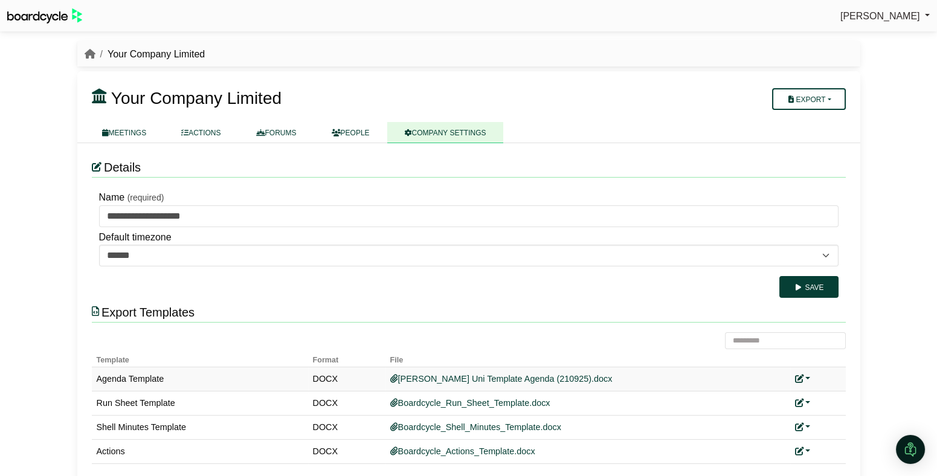
click at [803, 374] on link at bounding box center [803, 379] width 16 height 10
click at [843, 400] on link "Replace custom template" at bounding box center [856, 396] width 123 height 23
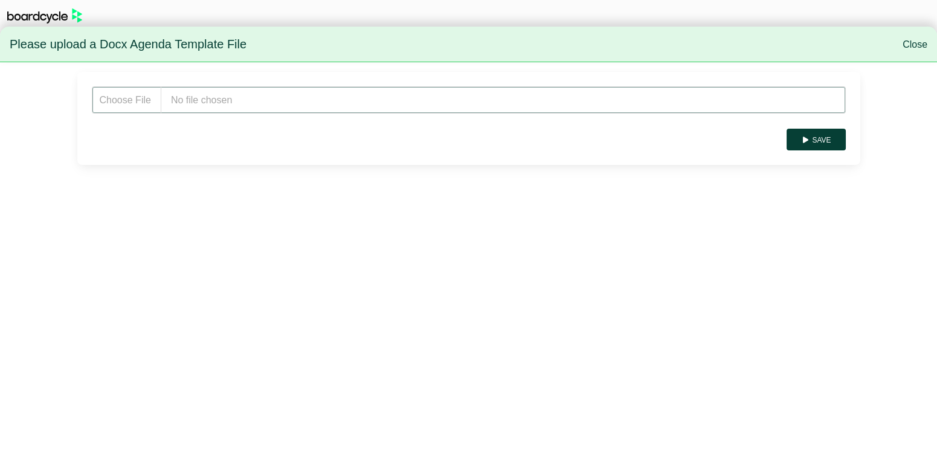
click at [251, 94] on input "file" at bounding box center [469, 99] width 754 height 27
click at [315, 103] on input "file" at bounding box center [469, 99] width 754 height 27
type input "**********"
click at [817, 136] on button "Save" at bounding box center [815, 140] width 59 height 22
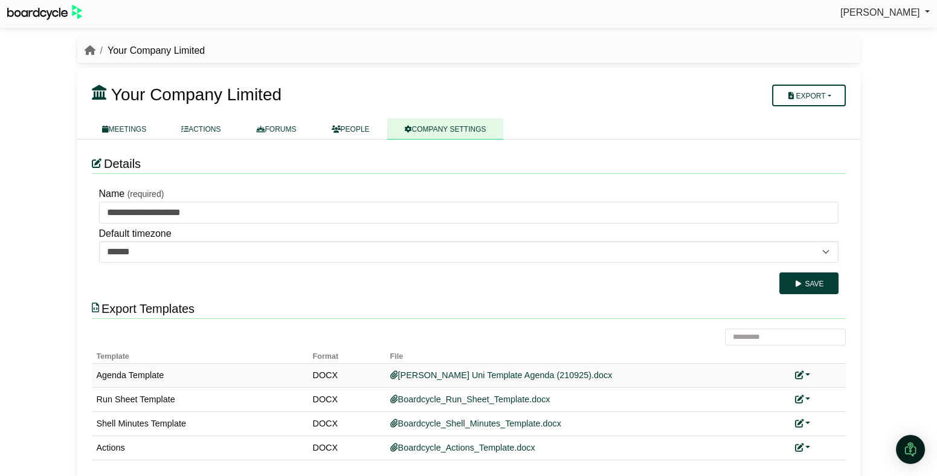
scroll to position [16, 0]
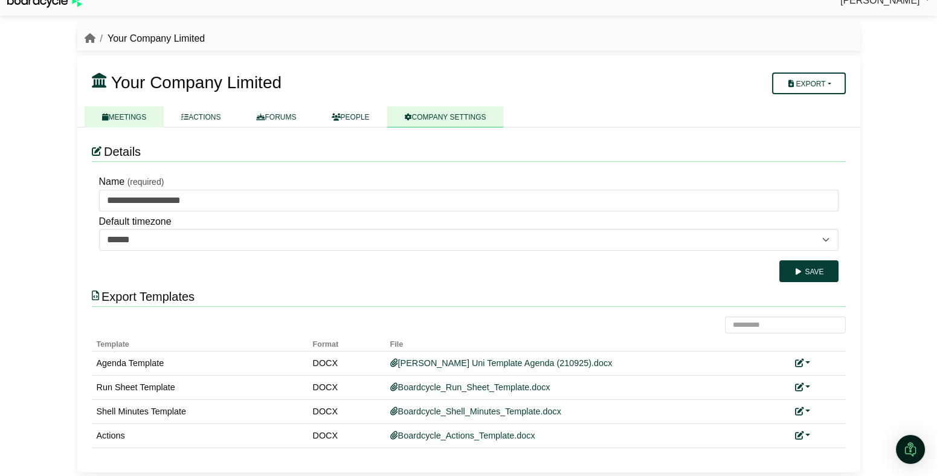
click at [138, 116] on link "MEETINGS" at bounding box center [125, 116] width 80 height 21
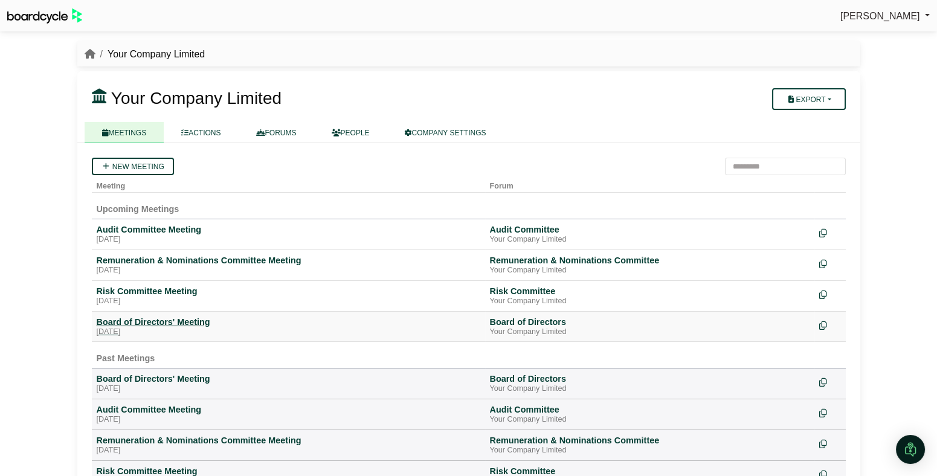
click at [164, 319] on div "Board of Directors' Meeting" at bounding box center [289, 321] width 384 height 11
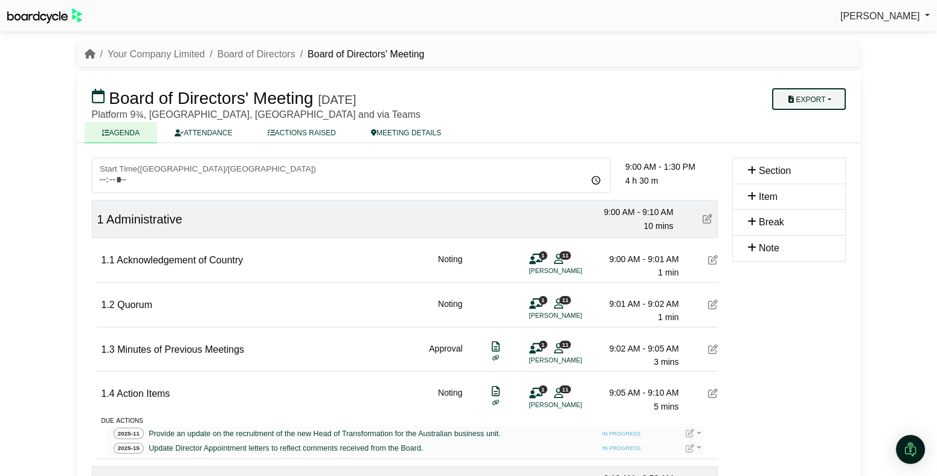
click at [827, 103] on button "Export" at bounding box center [808, 99] width 73 height 22
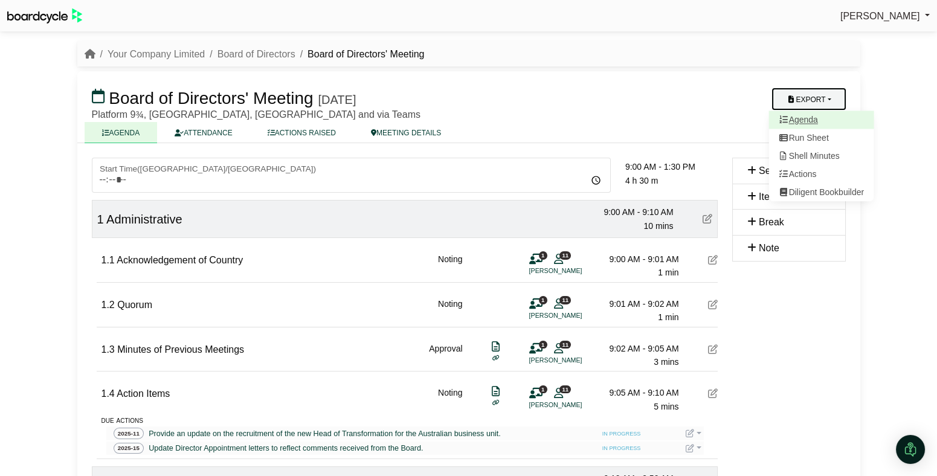
click at [824, 122] on link "Agenda" at bounding box center [820, 120] width 105 height 18
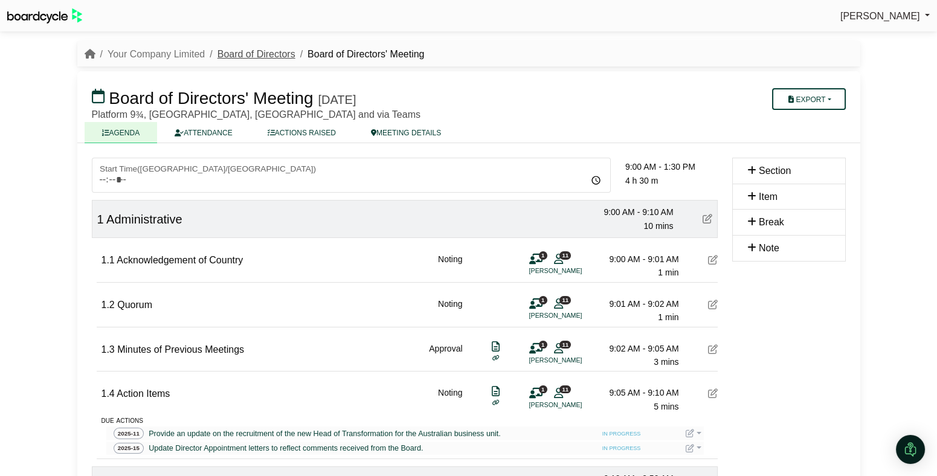
click at [257, 54] on link "Board of Directors" at bounding box center [256, 54] width 78 height 10
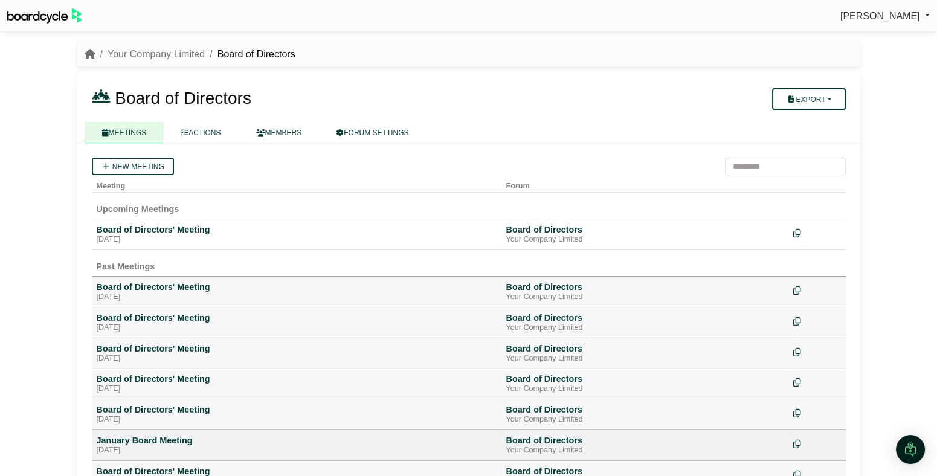
scroll to position [104, 0]
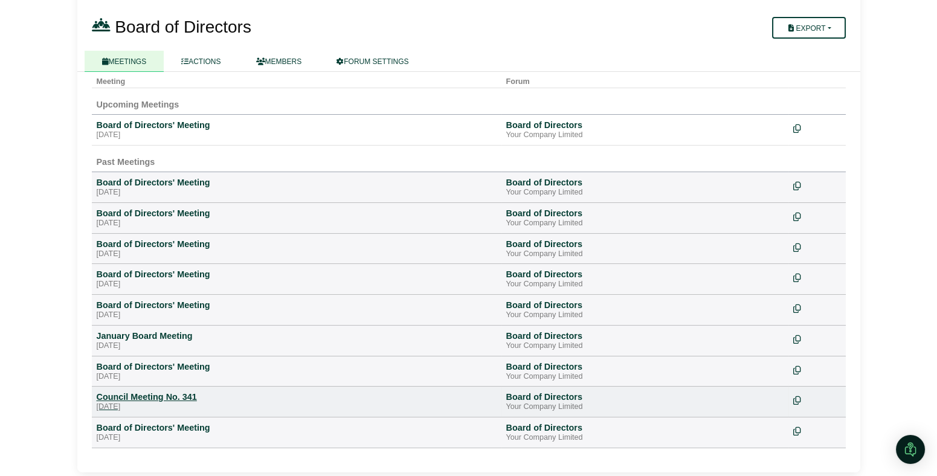
click at [196, 400] on div "Council Meeting No. 341" at bounding box center [297, 396] width 400 height 11
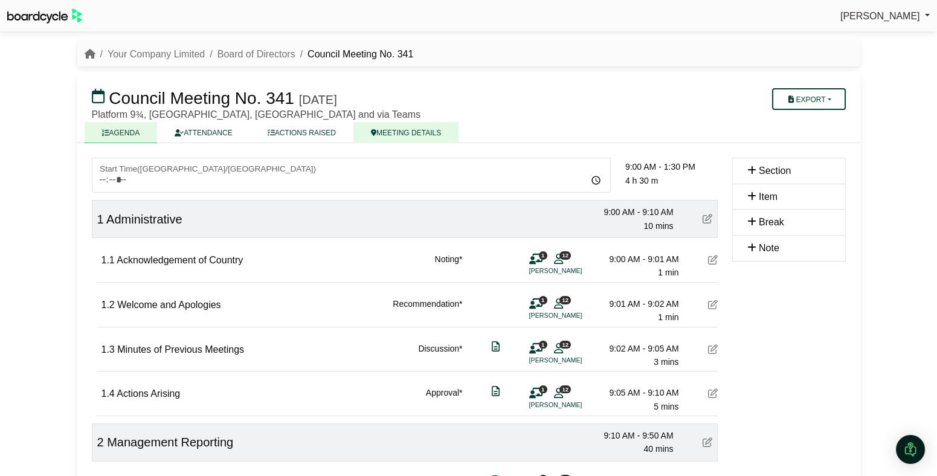
click at [413, 130] on link "MEETING DETAILS" at bounding box center [405, 132] width 105 height 21
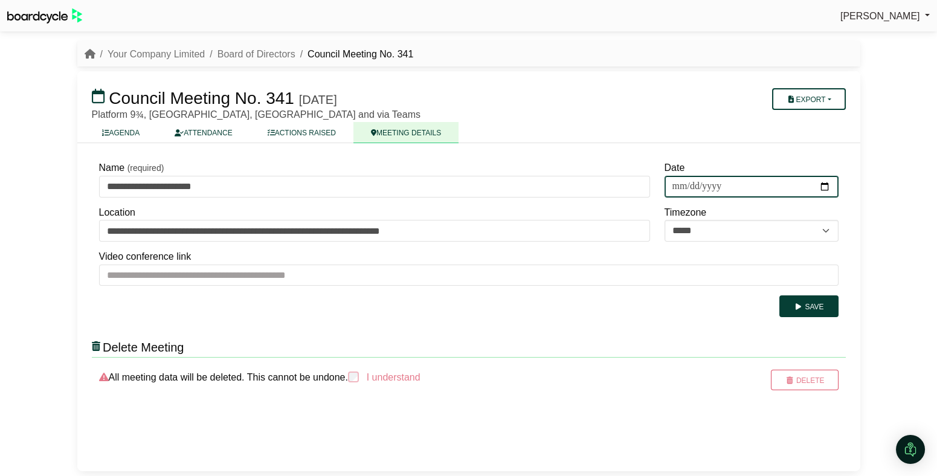
click at [767, 187] on input "**********" at bounding box center [751, 187] width 174 height 22
drag, startPoint x: 754, startPoint y: 187, endPoint x: 746, endPoint y: 188, distance: 7.9
click at [754, 187] on input "**********" at bounding box center [751, 187] width 174 height 22
click at [719, 186] on input "**********" at bounding box center [751, 187] width 174 height 22
click at [716, 186] on input "**********" at bounding box center [751, 187] width 174 height 22
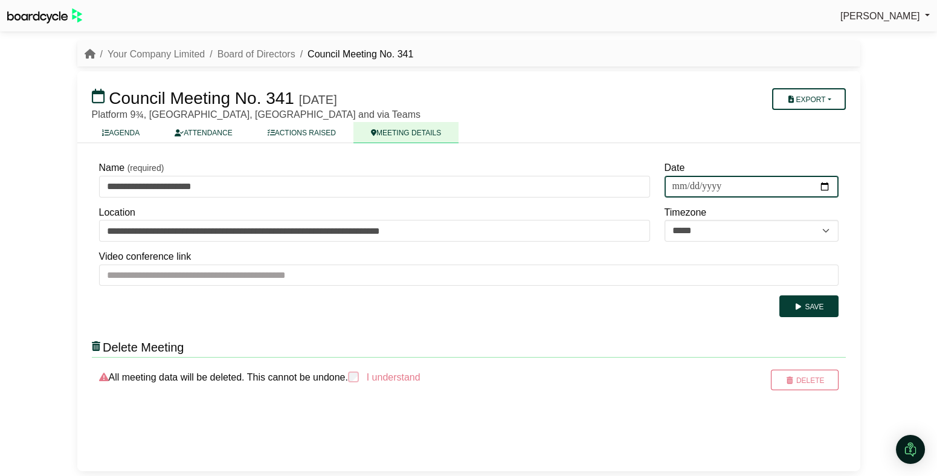
type input "**********"
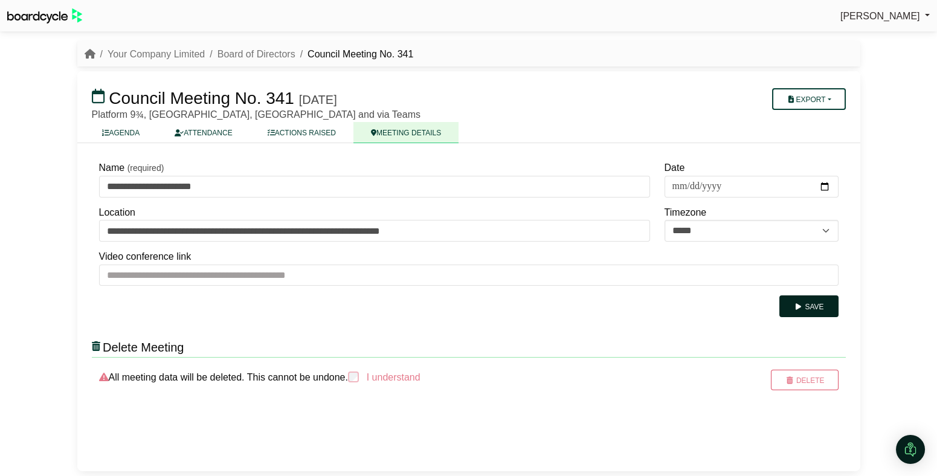
click at [814, 306] on button "Save" at bounding box center [808, 306] width 59 height 22
click at [836, 95] on button "Export" at bounding box center [808, 99] width 73 height 22
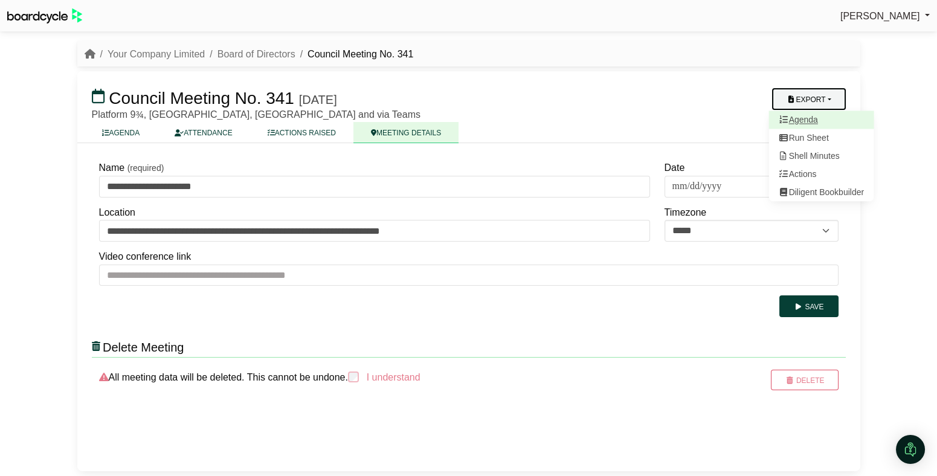
click at [823, 122] on link "Agenda" at bounding box center [820, 120] width 105 height 18
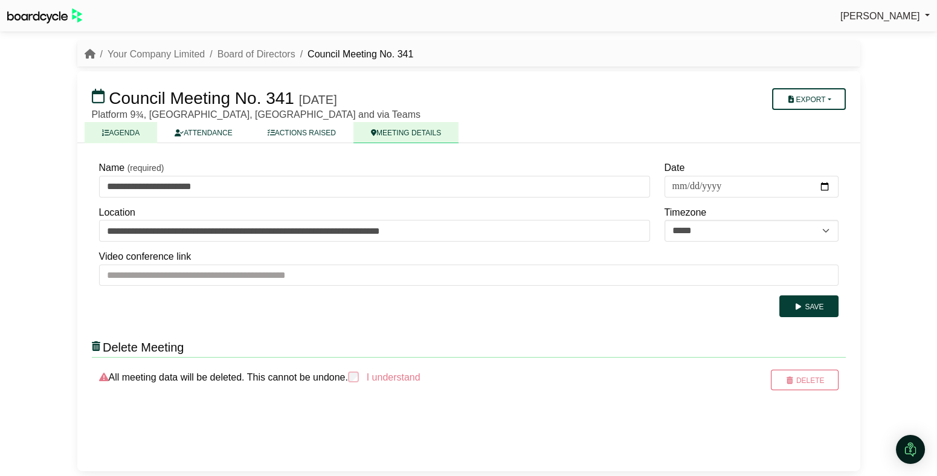
click at [144, 135] on link "AGENDA" at bounding box center [121, 132] width 73 height 21
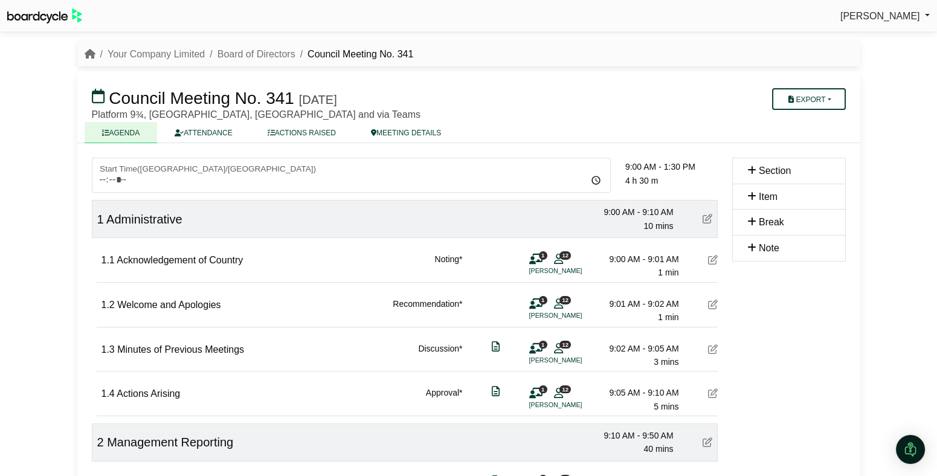
click at [710, 259] on icon at bounding box center [713, 260] width 10 height 10
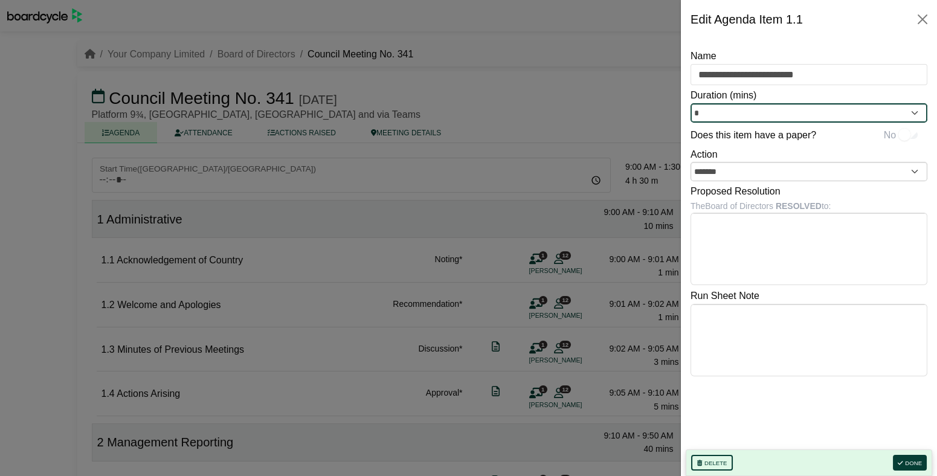
click at [835, 108] on input "*" at bounding box center [808, 112] width 237 height 19
type input "*"
click at [913, 465] on button "Done" at bounding box center [910, 463] width 34 height 16
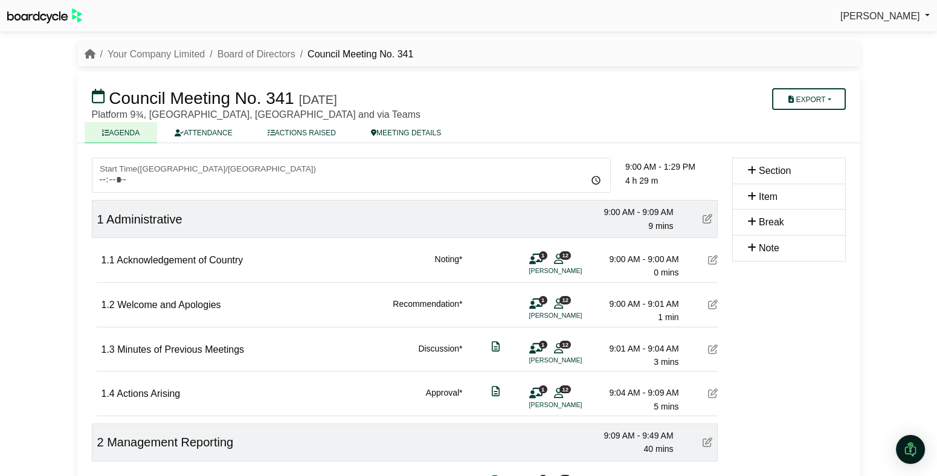
drag, startPoint x: 722, startPoint y: 143, endPoint x: 763, endPoint y: 134, distance: 41.9
click at [722, 143] on ul "AGENDA ATTENDANCE ACTIONS RAISED MEETING DETAILS" at bounding box center [469, 132] width 768 height 21
click at [817, 101] on button "Export" at bounding box center [808, 99] width 73 height 22
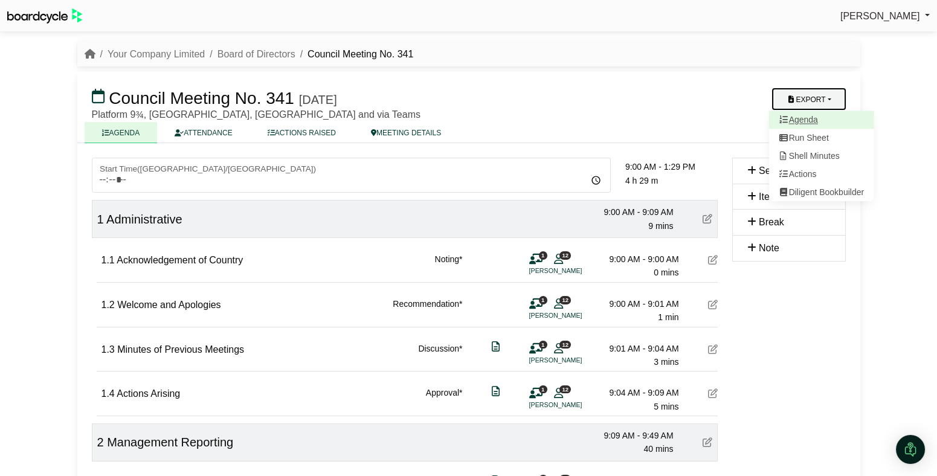
click at [817, 118] on link "Agenda" at bounding box center [820, 120] width 105 height 18
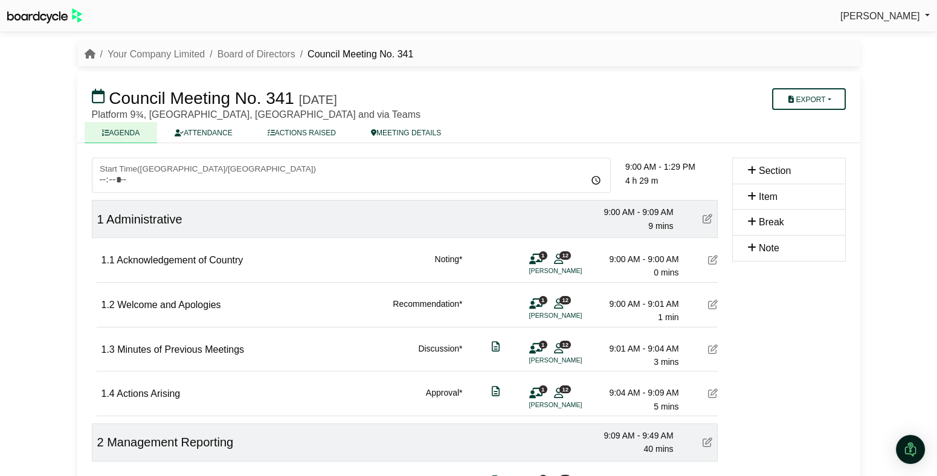
click at [710, 263] on icon at bounding box center [713, 260] width 10 height 10
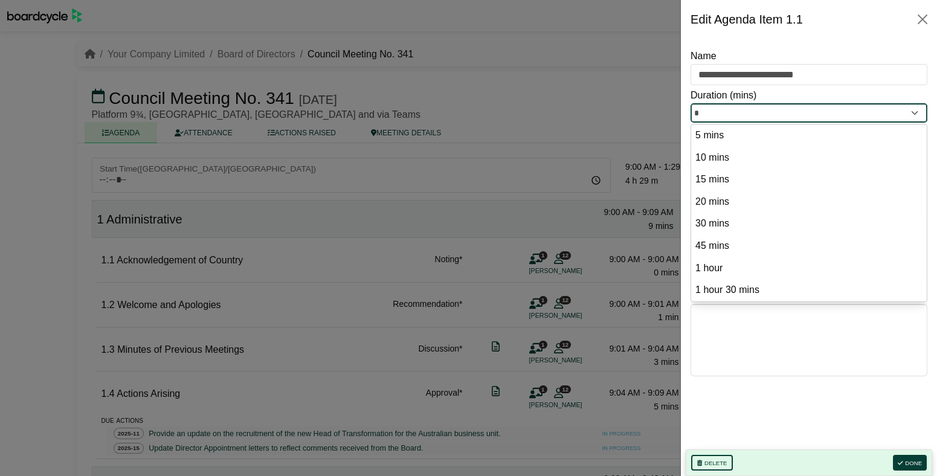
click at [794, 115] on input "*" at bounding box center [808, 112] width 237 height 19
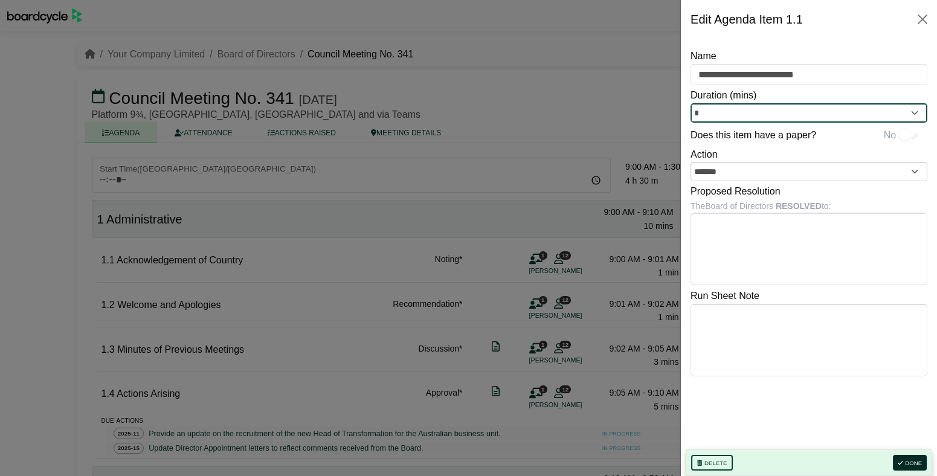
type input "*"
click at [911, 460] on button "Done" at bounding box center [910, 463] width 34 height 16
